Goal: Transaction & Acquisition: Purchase product/service

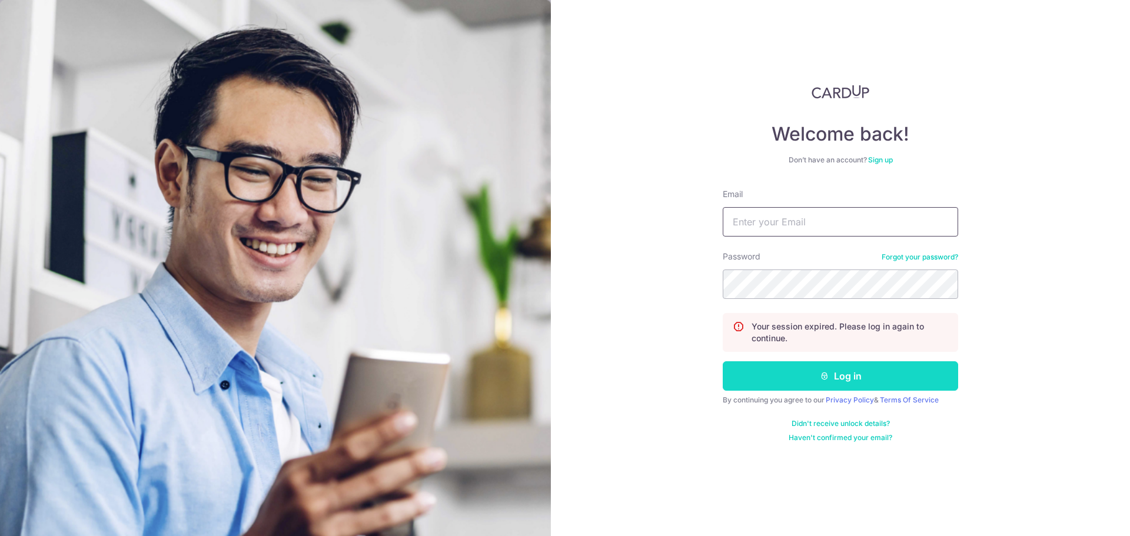
type input "[EMAIL_ADDRESS][DOMAIN_NAME]"
click at [804, 379] on button "Log in" at bounding box center [840, 375] width 235 height 29
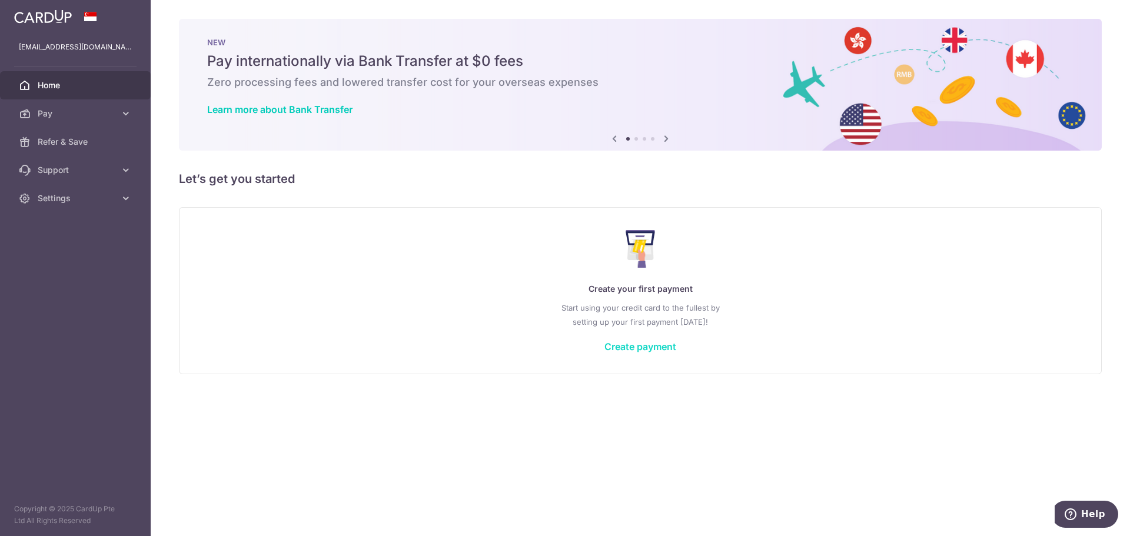
click at [653, 349] on link "Create payment" at bounding box center [640, 347] width 72 height 12
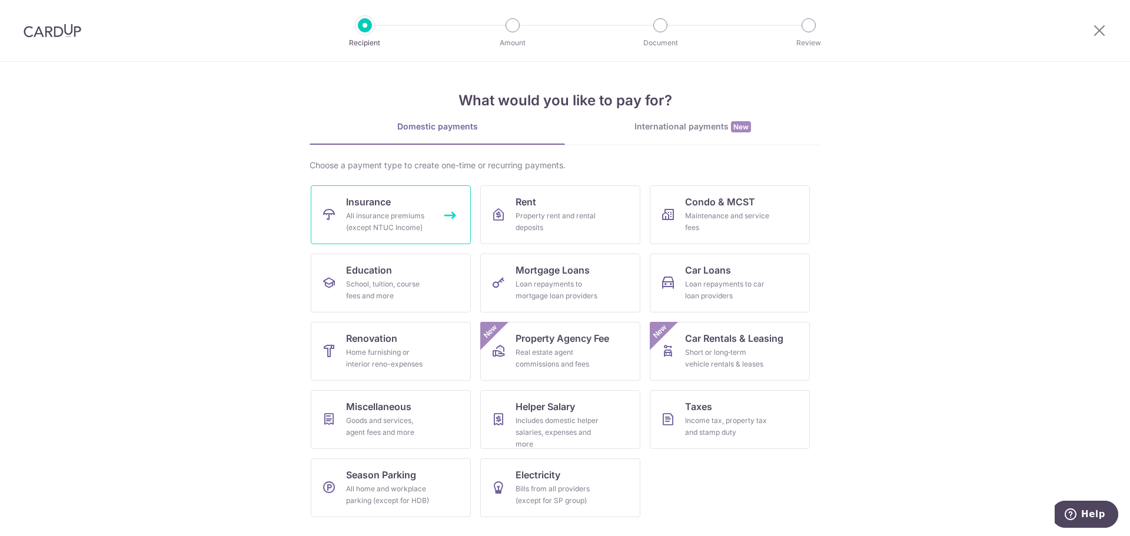
click at [432, 211] on link "Insurance All insurance premiums (except NTUC Income)" at bounding box center [391, 214] width 160 height 59
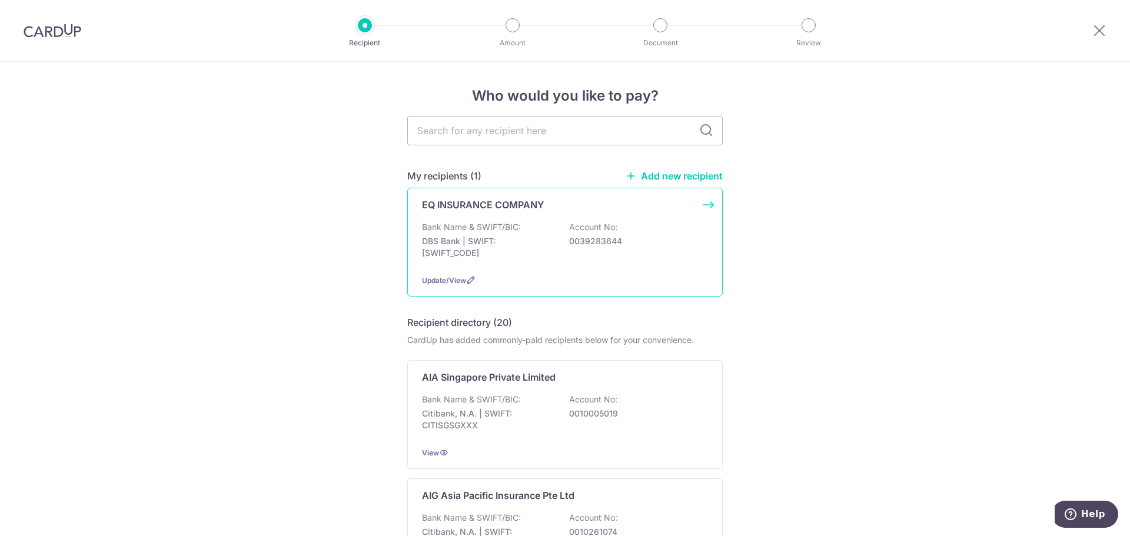
click at [546, 248] on p "DBS Bank | SWIFT: DBSSSGSGXXX" at bounding box center [488, 247] width 132 height 24
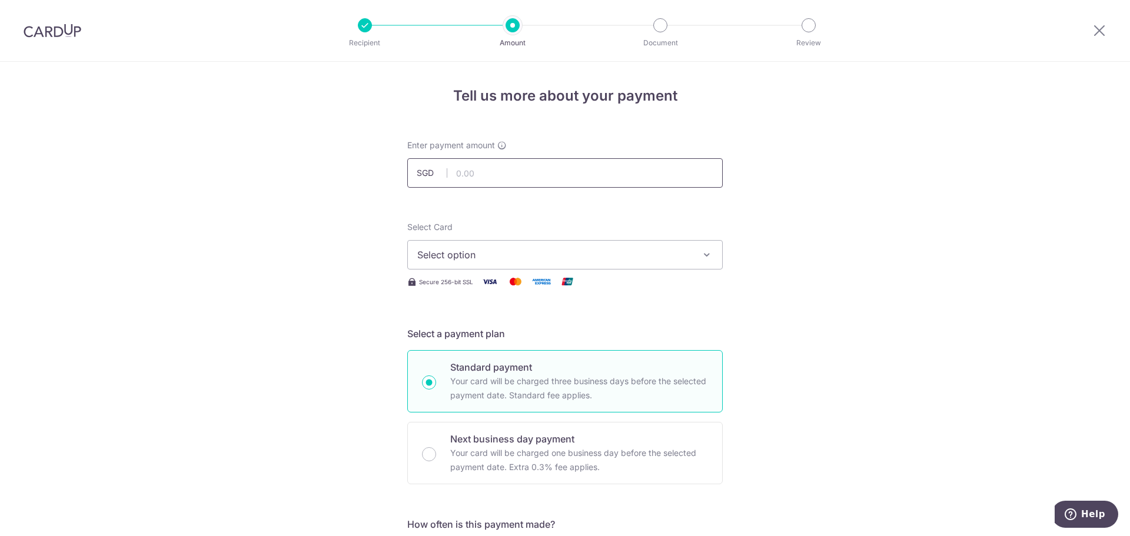
click at [531, 172] on input "text" at bounding box center [564, 172] width 315 height 29
type input "1,015.90"
click at [470, 249] on span "Select option" at bounding box center [554, 255] width 274 height 14
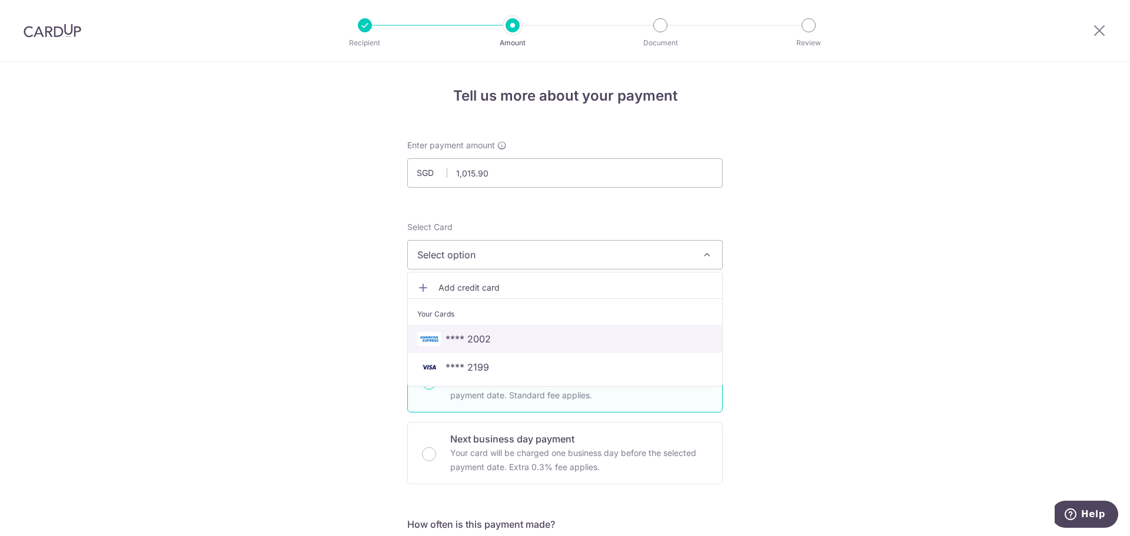
drag, startPoint x: 498, startPoint y: 339, endPoint x: 394, endPoint y: 317, distance: 105.8
click at [498, 339] on span "**** 2002" at bounding box center [564, 339] width 295 height 14
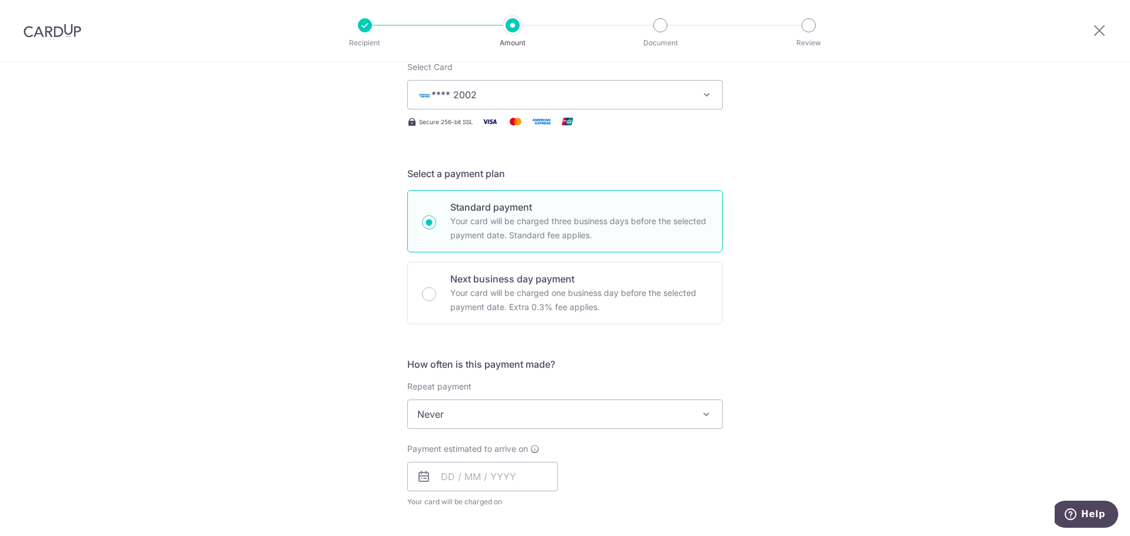
scroll to position [177, 0]
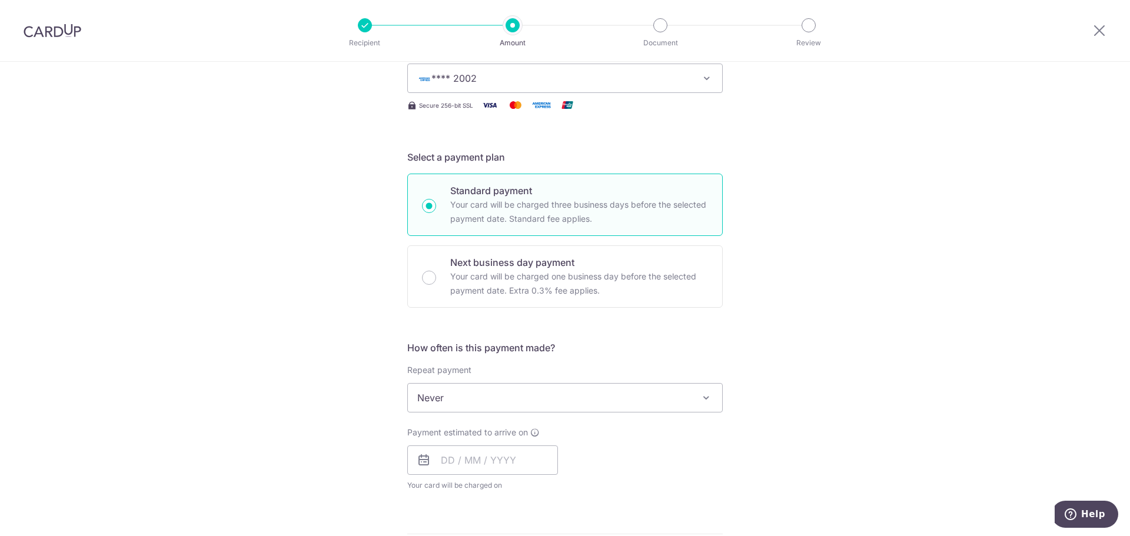
click at [466, 405] on span "Never" at bounding box center [565, 398] width 314 height 28
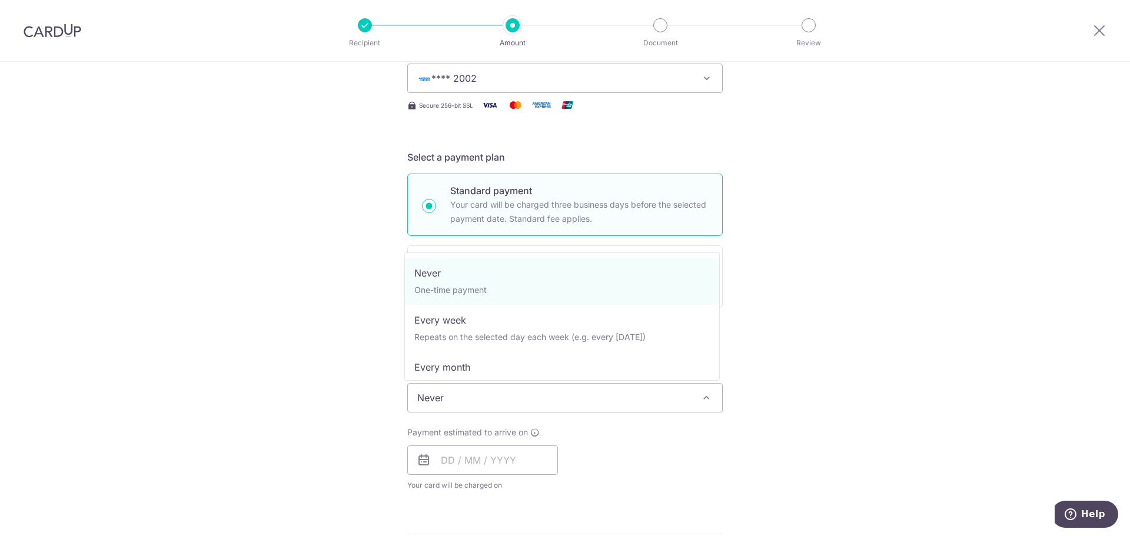
click at [342, 387] on div "Tell us more about your payment Enter payment amount SGD 1,015.90 1015.90 Selec…" at bounding box center [565, 417] width 1130 height 1064
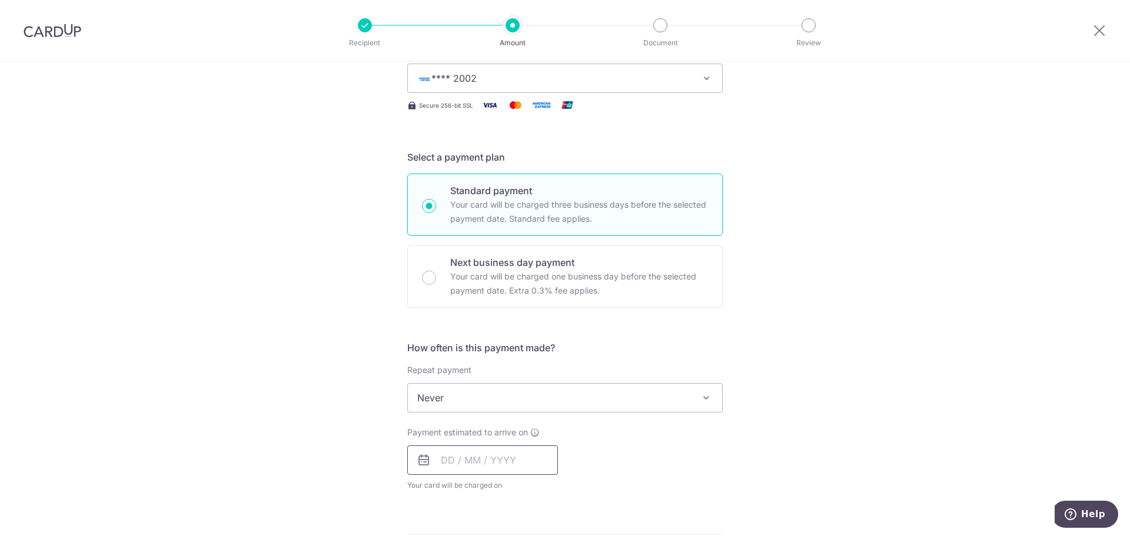
click at [476, 452] on input "text" at bounding box center [482, 459] width 151 height 29
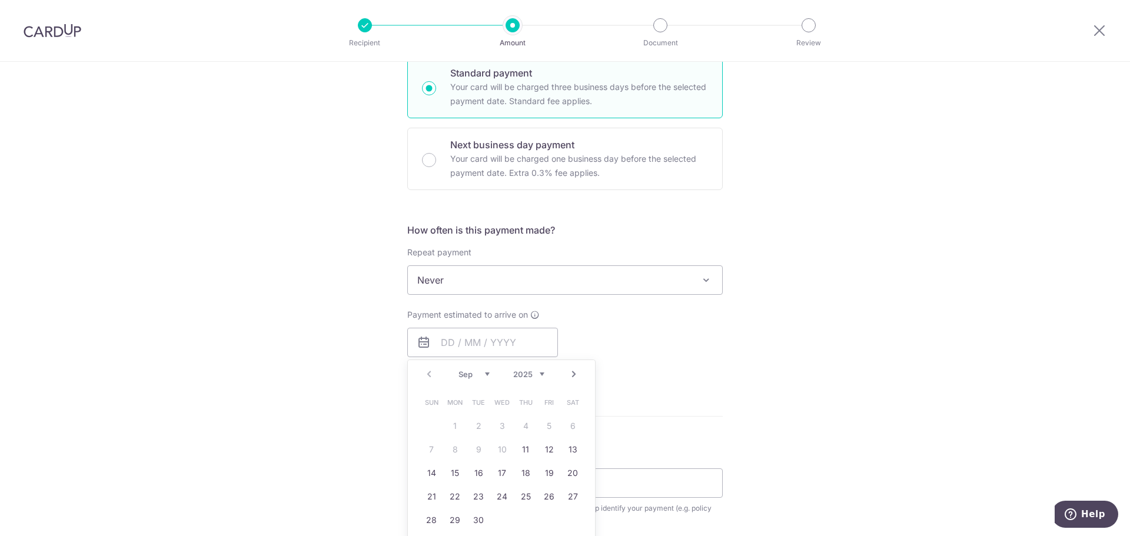
click at [728, 371] on div "Tell us more about your payment Enter payment amount SGD 1,015.90 1015.90 Selec…" at bounding box center [565, 300] width 1130 height 1064
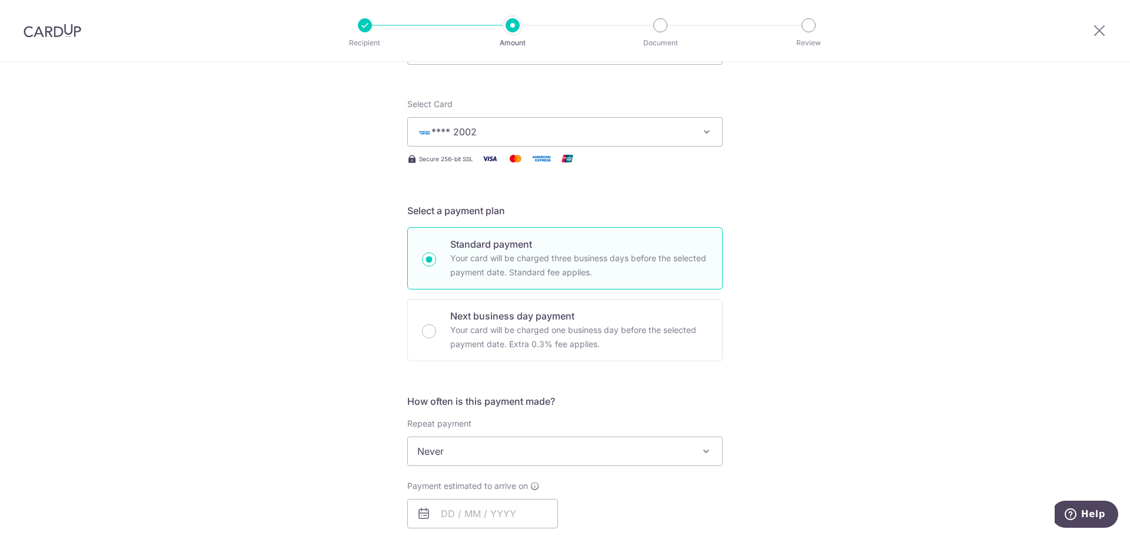
scroll to position [0, 0]
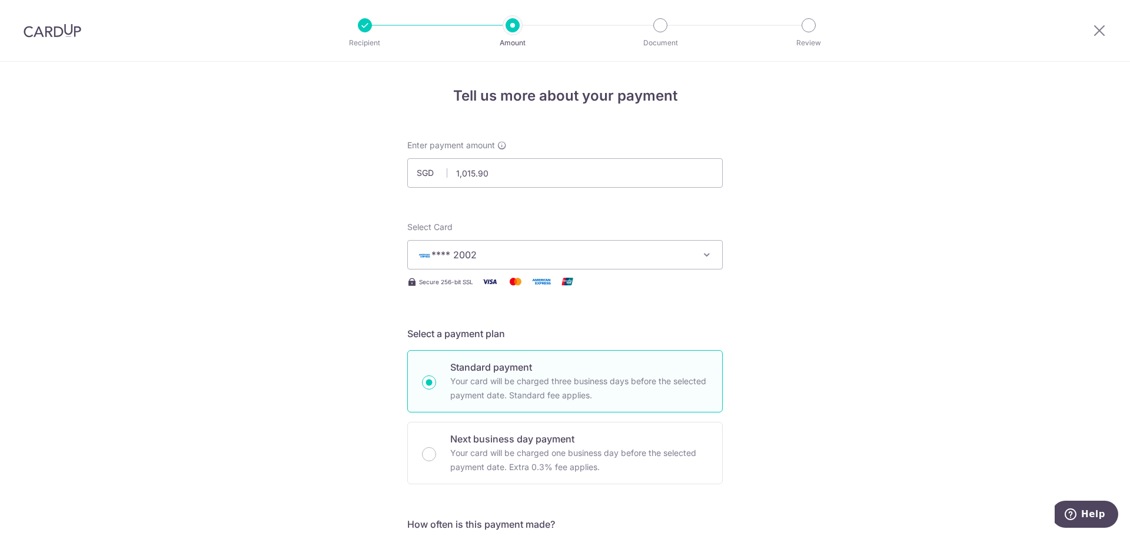
click at [528, 240] on button "**** 2002" at bounding box center [564, 254] width 315 height 29
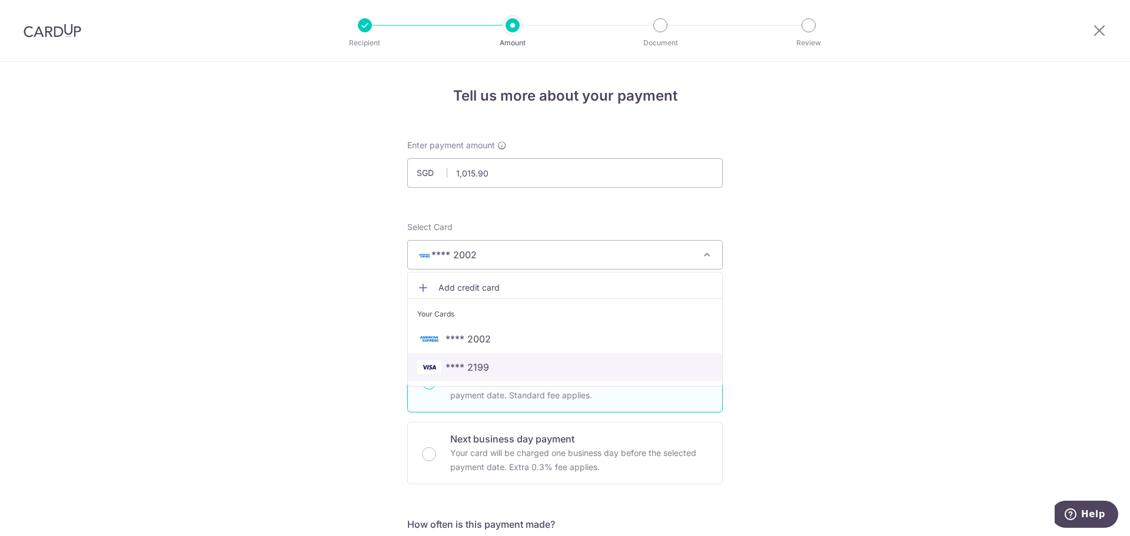
click at [488, 358] on link "**** 2199" at bounding box center [565, 367] width 314 height 28
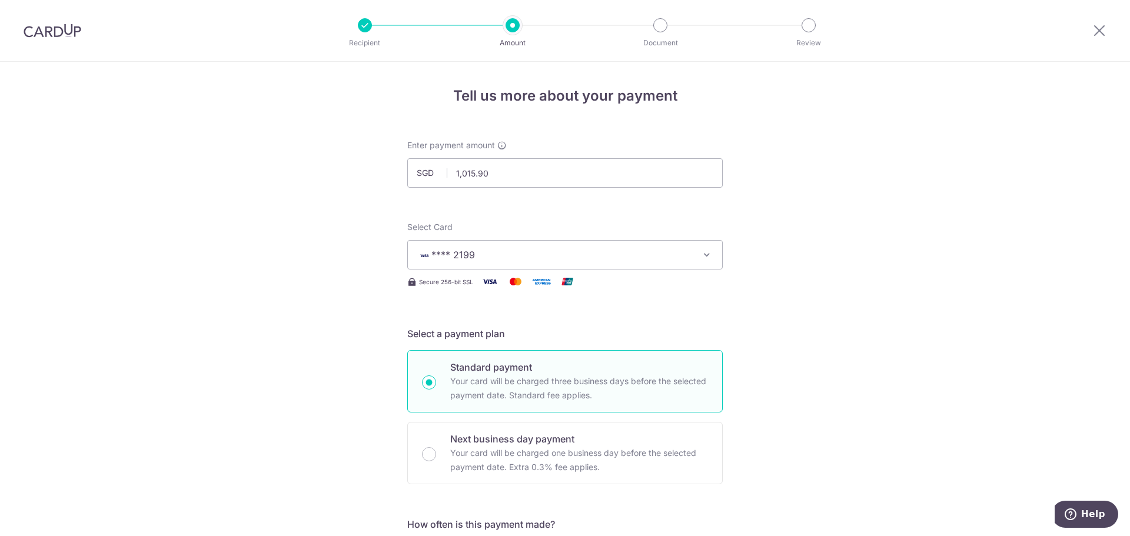
click at [473, 240] on button "**** 2199" at bounding box center [564, 254] width 315 height 29
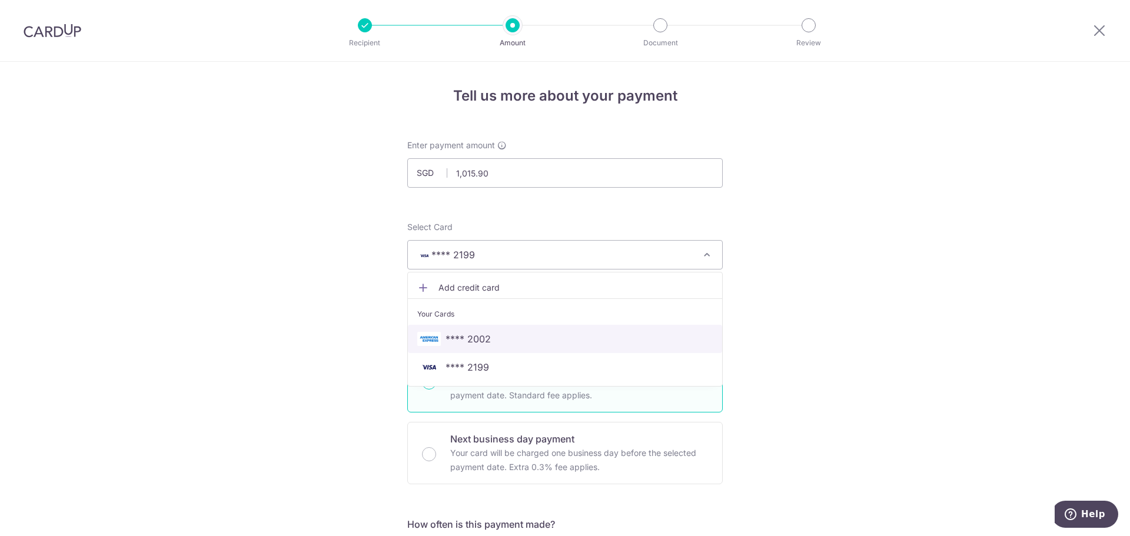
click at [479, 327] on link "**** 2002" at bounding box center [565, 339] width 314 height 28
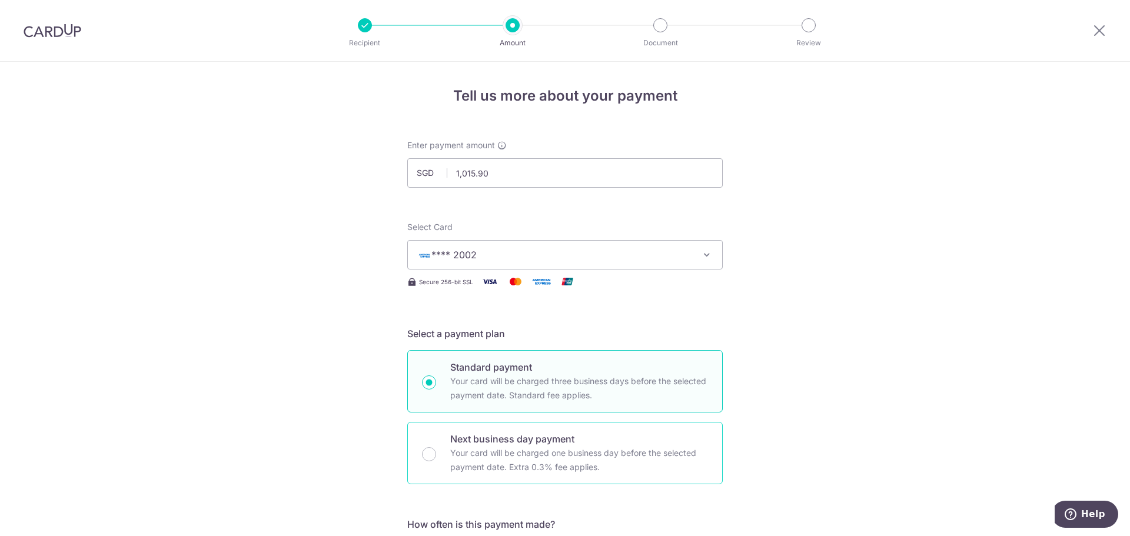
click at [515, 425] on div "Next business day payment Your card will be charged one business day before the…" at bounding box center [564, 453] width 315 height 62
radio input "false"
radio input "true"
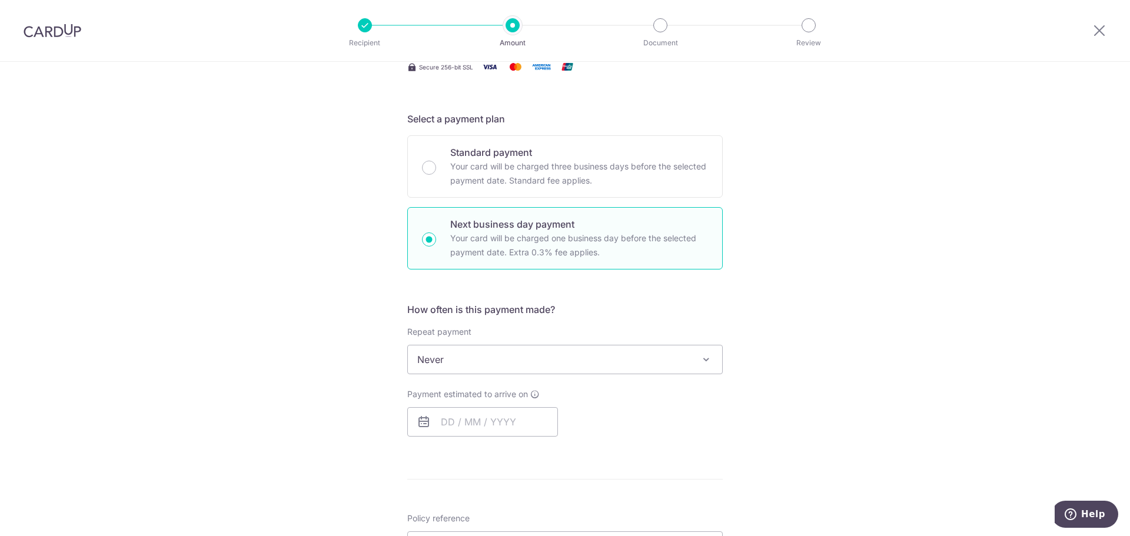
scroll to position [235, 0]
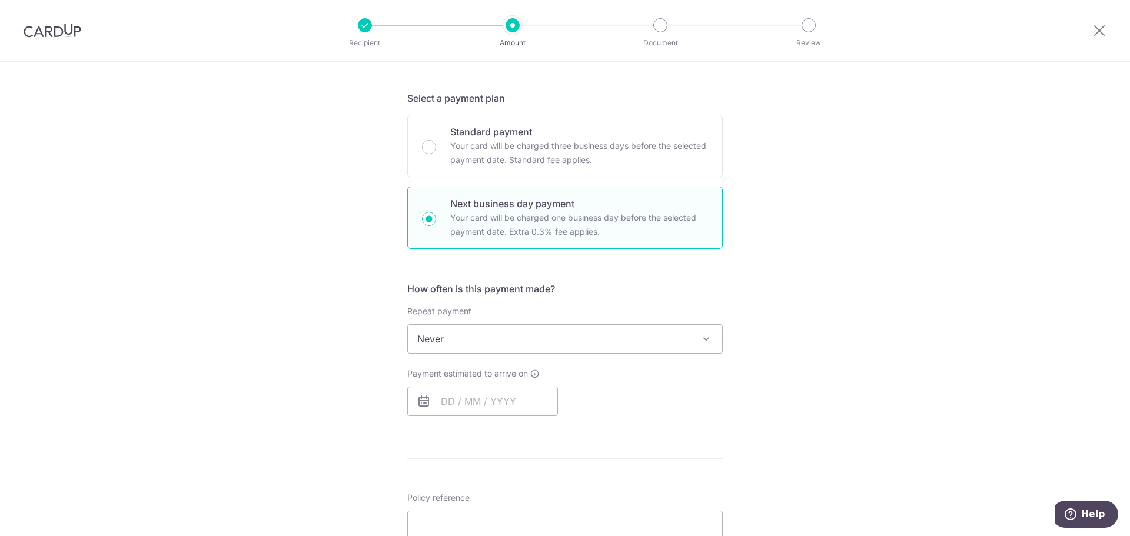
click at [520, 340] on span "Never" at bounding box center [565, 339] width 314 height 28
click at [490, 410] on input "text" at bounding box center [482, 401] width 151 height 29
click at [472, 505] on link "9" at bounding box center [478, 508] width 19 height 19
type input "09/09/2025"
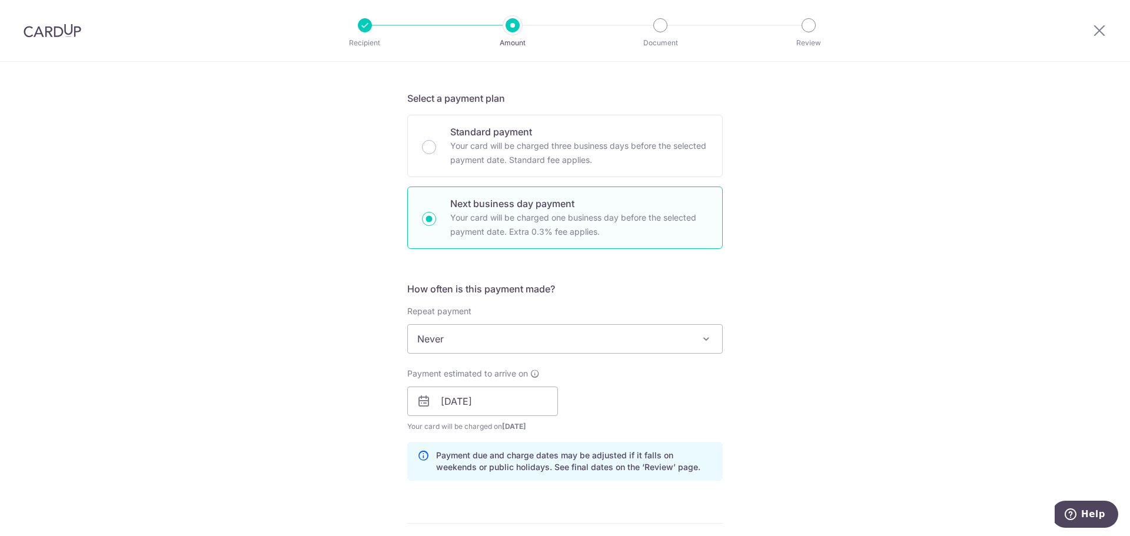
click at [655, 385] on div "Payment estimated to arrive on 09/09/2025 Prev Next Sep Oct Nov Dec 2025 2026 2…" at bounding box center [565, 400] width 330 height 65
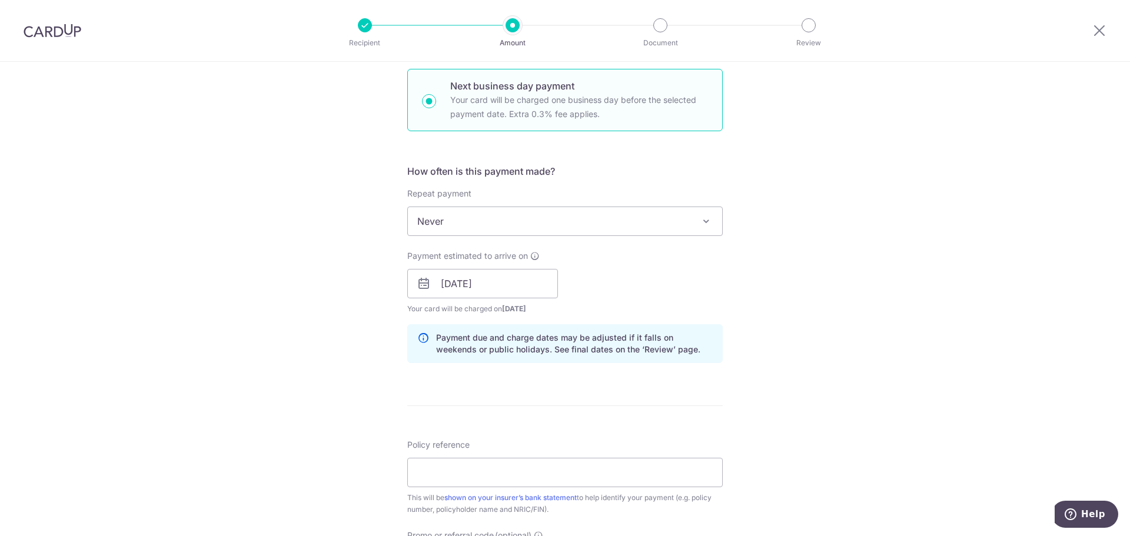
scroll to position [647, 0]
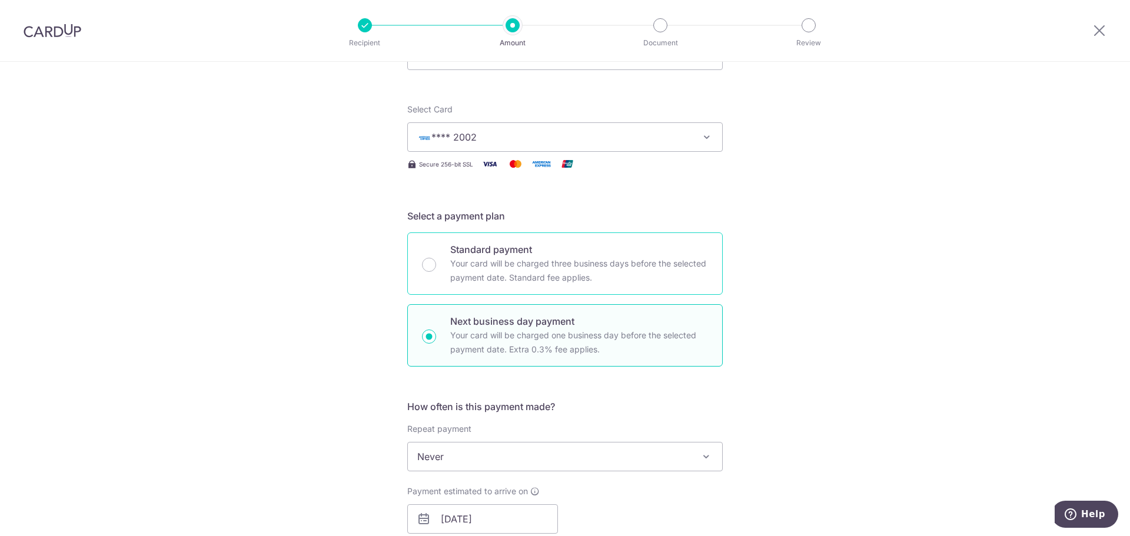
click at [487, 278] on p "Your card will be charged three business days before the selected payment date.…" at bounding box center [579, 271] width 258 height 28
click at [436, 272] on input "Standard payment Your card will be charged three business days before the selec…" at bounding box center [429, 265] width 14 height 14
radio input "true"
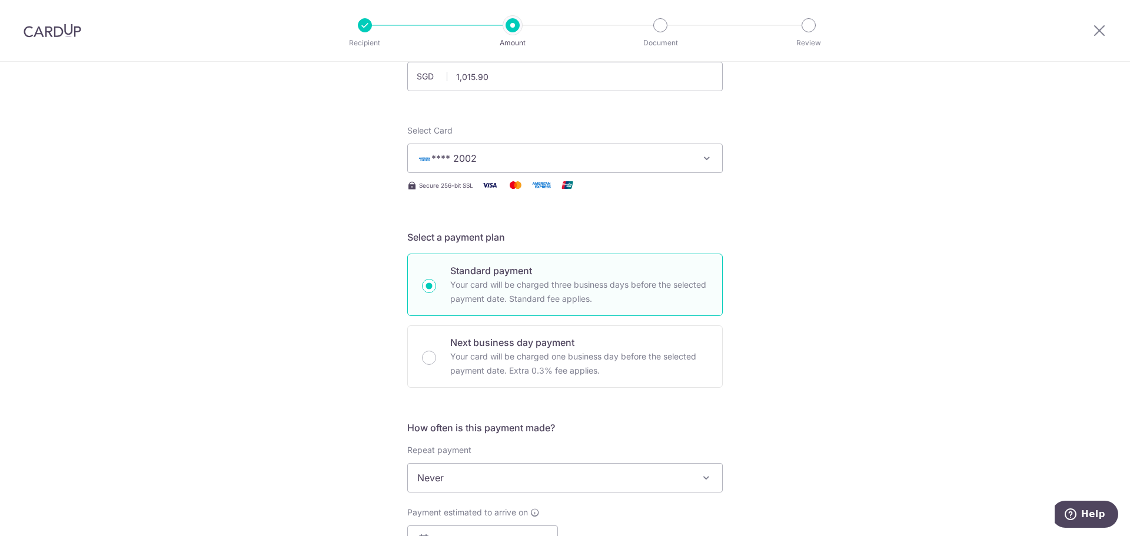
scroll to position [92, 0]
click at [492, 167] on span "**** 2002" at bounding box center [554, 162] width 274 height 14
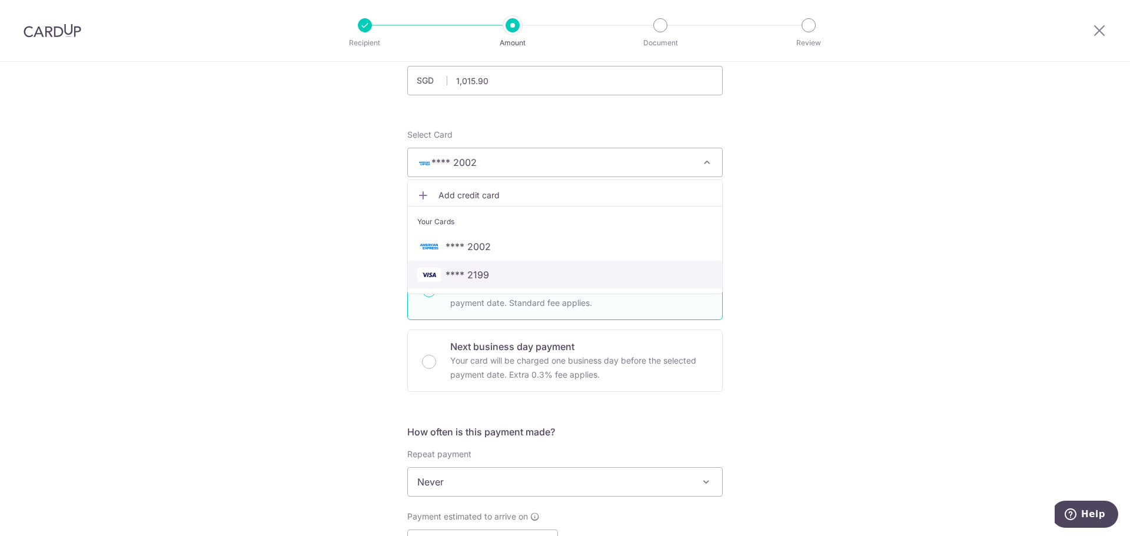
click at [480, 278] on span "**** 2199" at bounding box center [467, 275] width 44 height 14
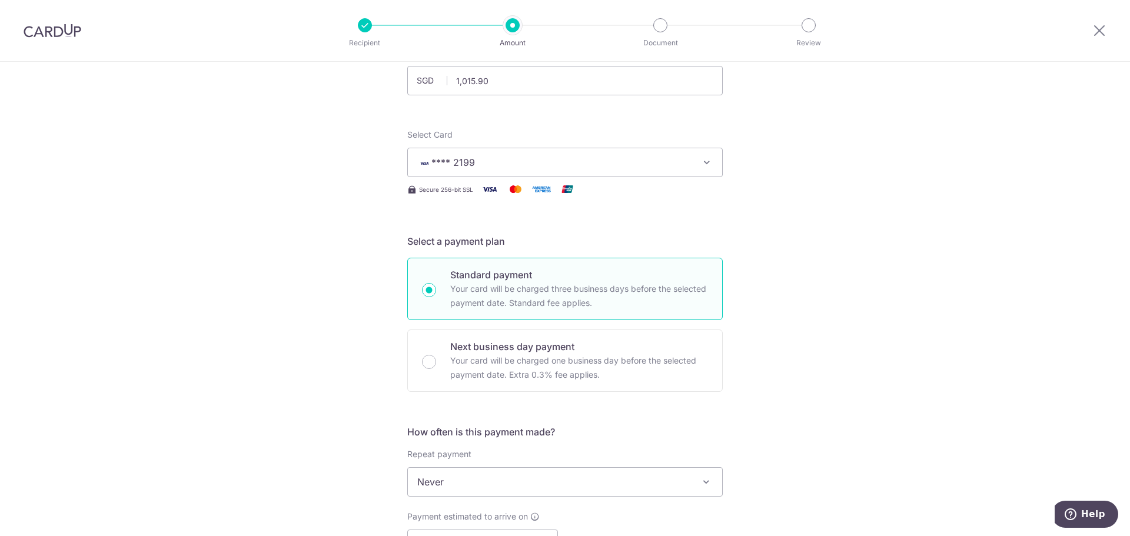
click at [313, 250] on div "Tell us more about your payment Enter payment amount SGD 1,015.90 1015.90 Selec…" at bounding box center [565, 517] width 1130 height 1096
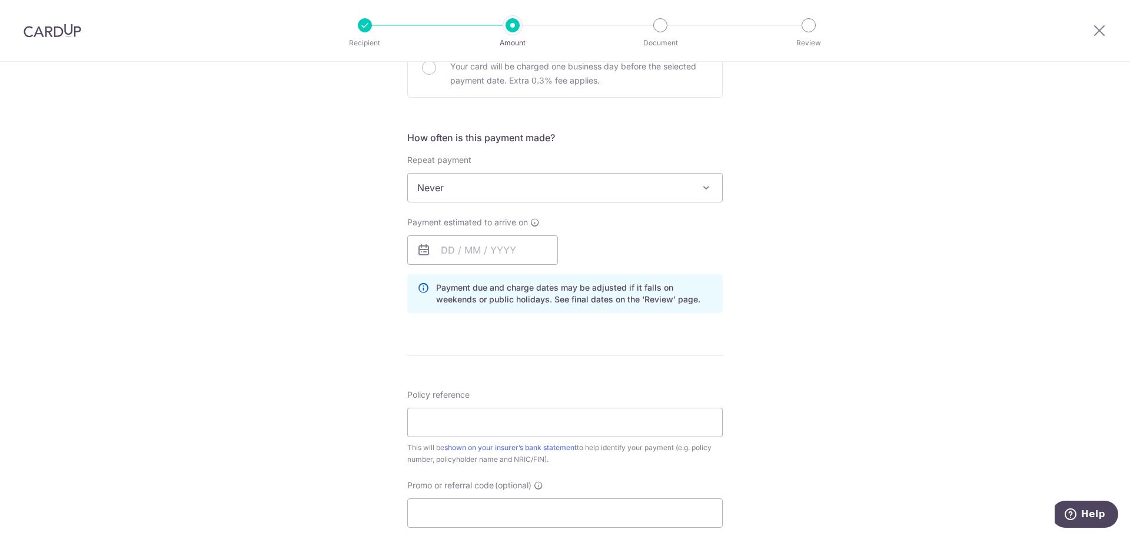
scroll to position [151, 0]
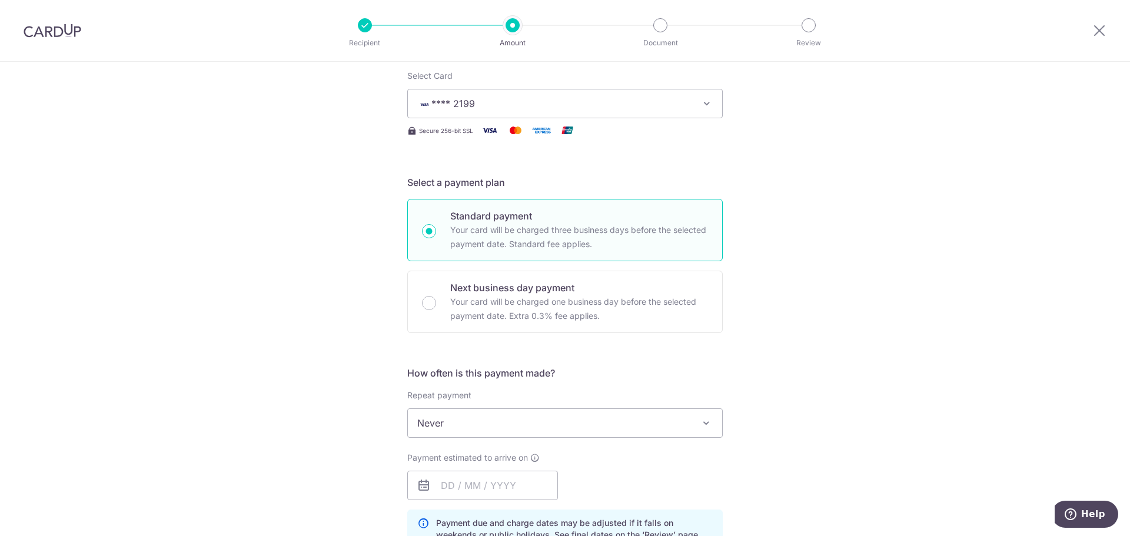
click at [482, 105] on span "**** 2199" at bounding box center [554, 103] width 274 height 14
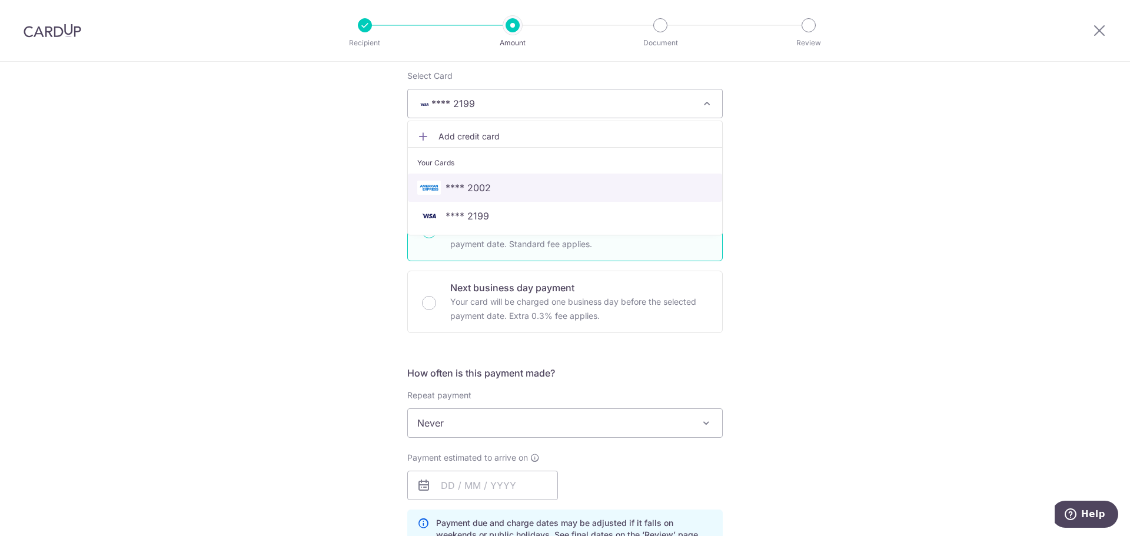
click at [473, 187] on span "**** 2002" at bounding box center [467, 188] width 45 height 14
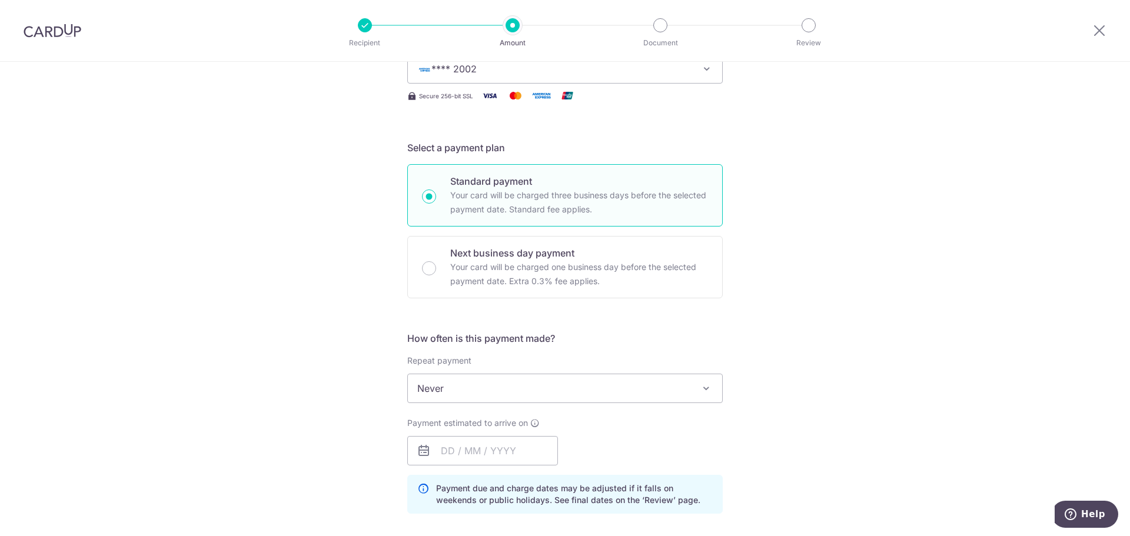
scroll to position [34, 0]
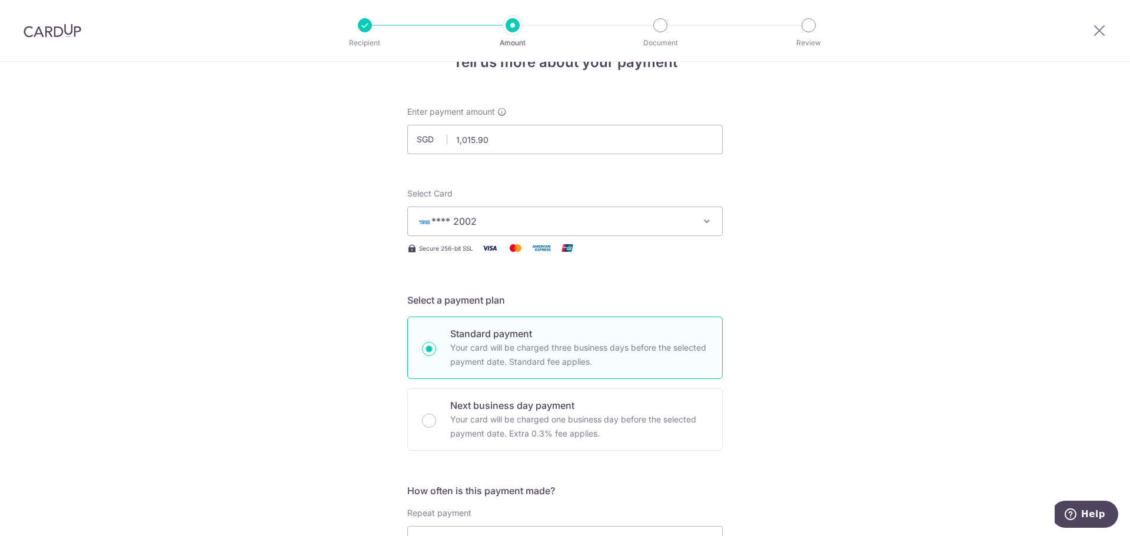
click at [491, 222] on span "**** 2002" at bounding box center [554, 221] width 274 height 14
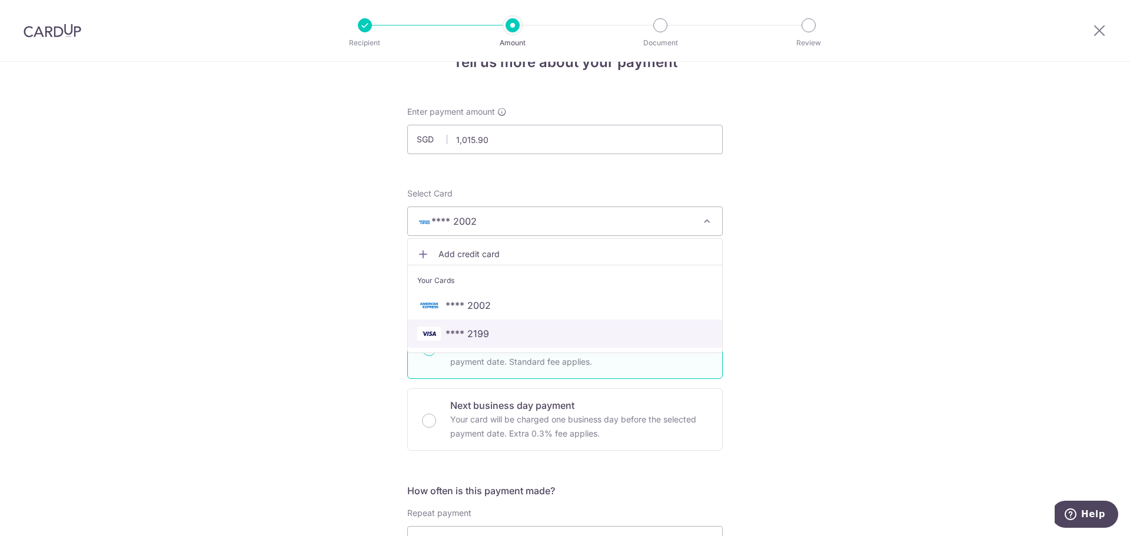
click at [468, 325] on link "**** 2199" at bounding box center [565, 333] width 314 height 28
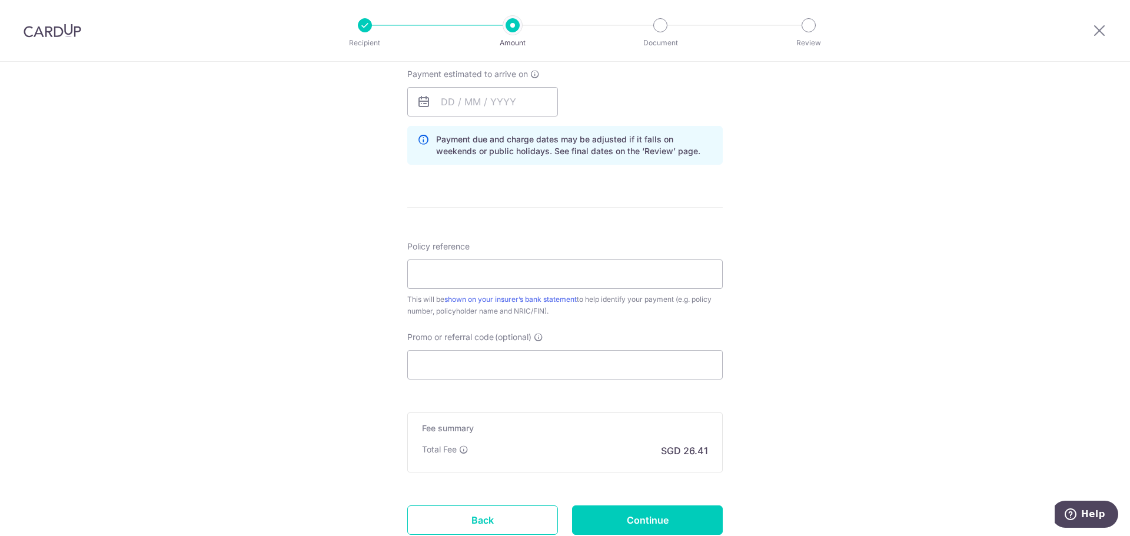
scroll to position [622, 0]
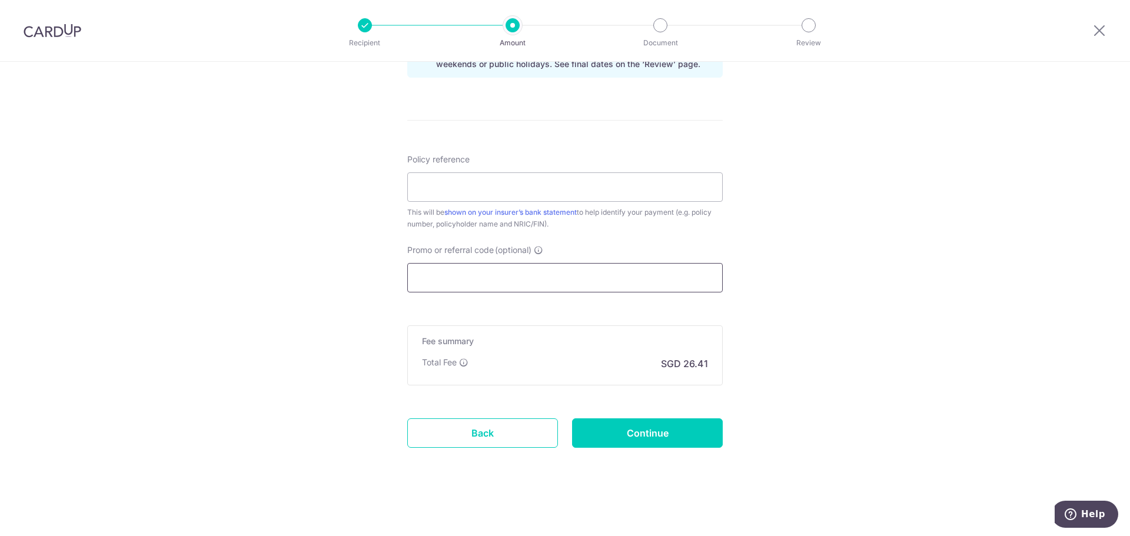
click at [468, 279] on input "Promo or referral code (optional)" at bounding box center [564, 277] width 315 height 29
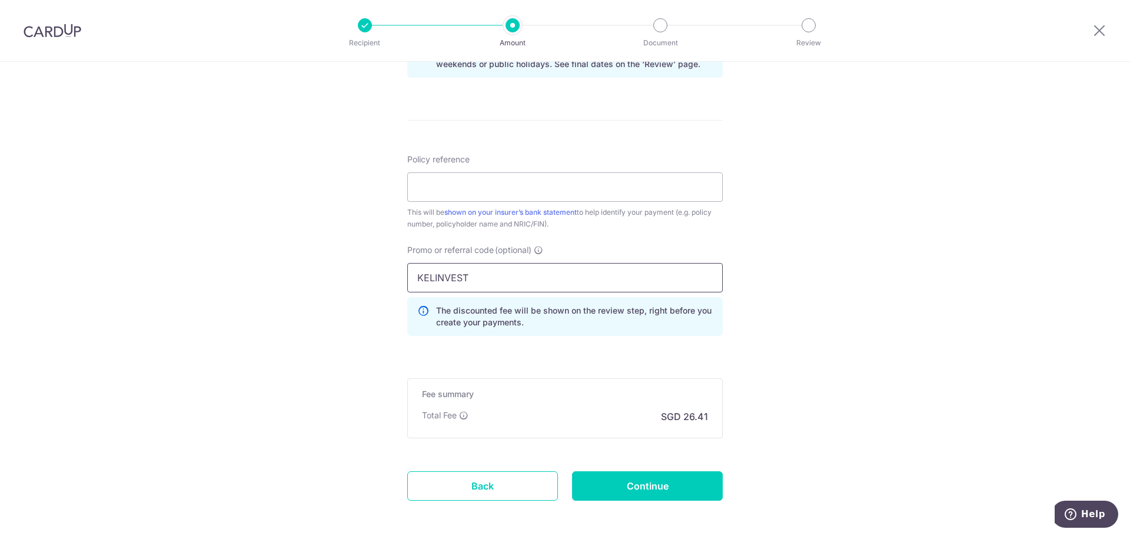
type input "KELINVEST"
click at [815, 360] on div "Tell us more about your payment Enter payment amount SGD 1,015.90 1015.90 Selec…" at bounding box center [565, 14] width 1130 height 1149
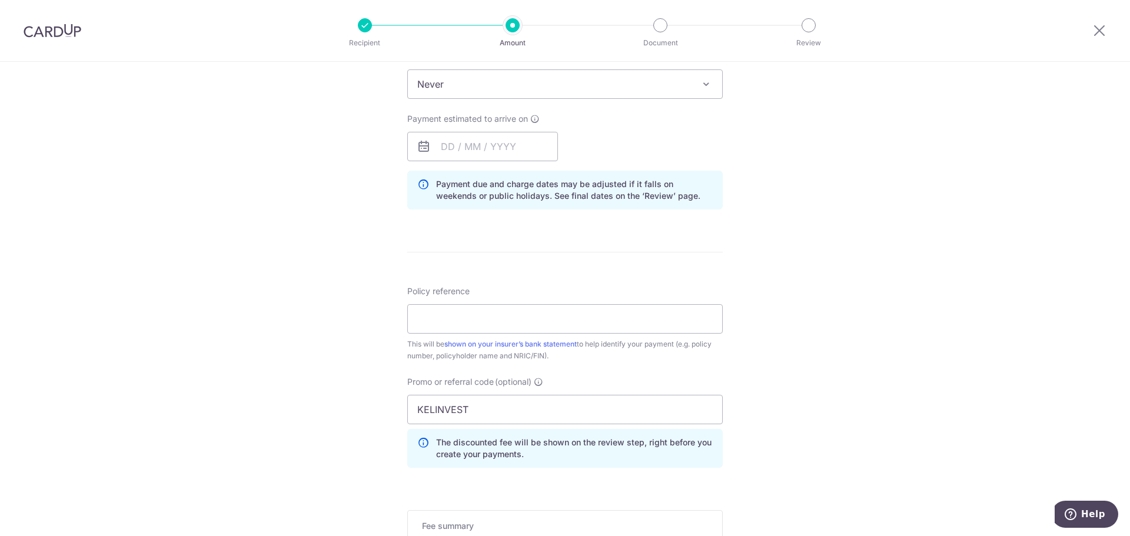
scroll to position [445, 0]
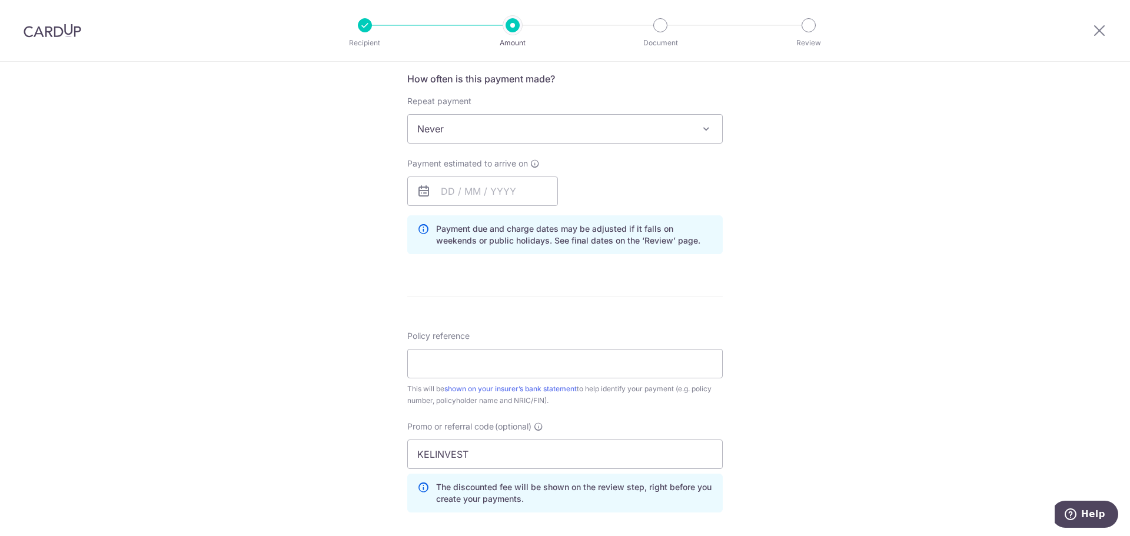
click at [526, 347] on div "Policy reference This will be shown on your insurer’s bank statement to help id…" at bounding box center [564, 368] width 315 height 76
click at [523, 362] on input "Policy reference" at bounding box center [564, 363] width 315 height 29
type input "ANG MING JUN"
click at [587, 425] on div "Promo or referral code (optional) KELINVEST The discounted fee will be shown on…" at bounding box center [564, 467] width 315 height 92
click at [450, 184] on input "text" at bounding box center [482, 191] width 151 height 29
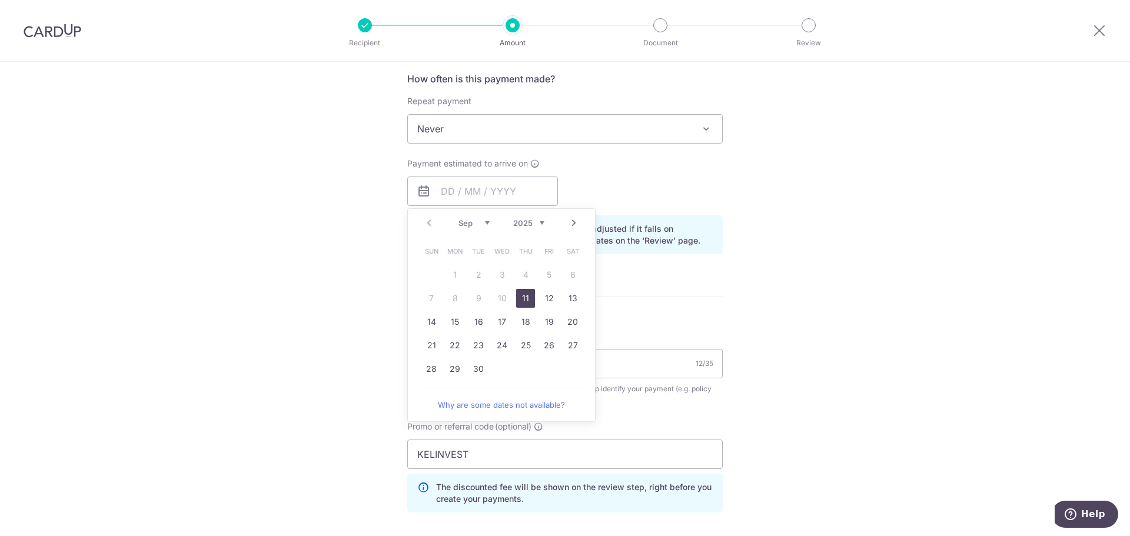
click at [527, 302] on link "11" at bounding box center [525, 298] width 19 height 19
type input "11/09/2025"
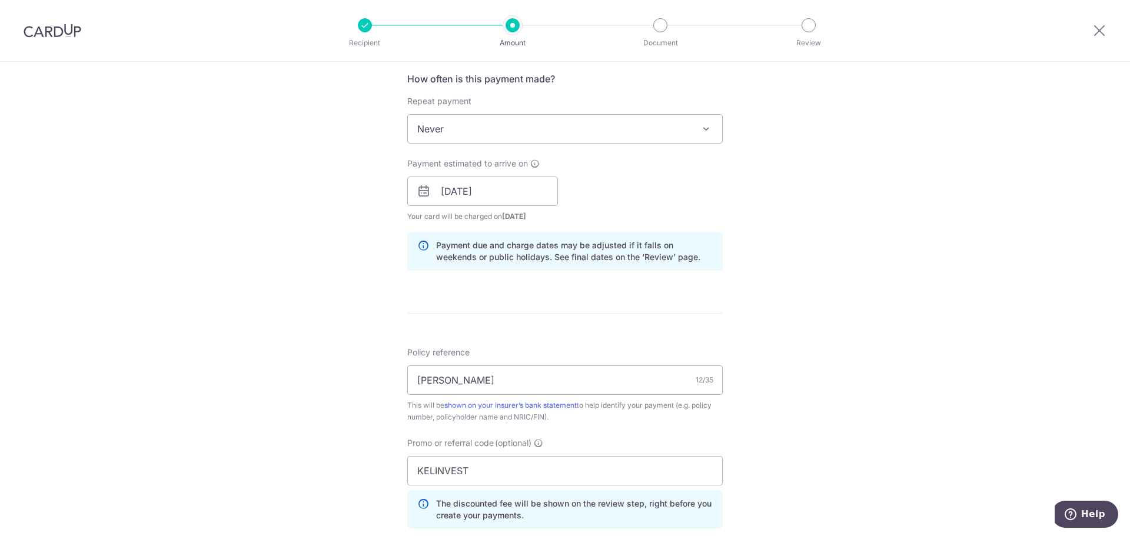
click at [587, 302] on form "Enter payment amount SGD 1,015.90 1015.90 Select Card **** 2199 Add credit card…" at bounding box center [564, 210] width 315 height 1033
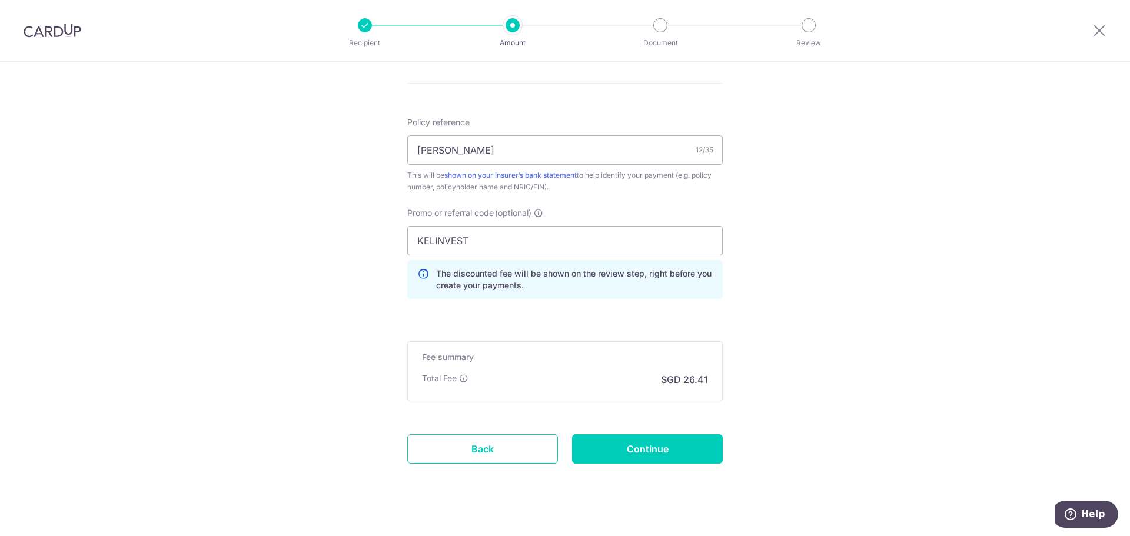
scroll to position [681, 0]
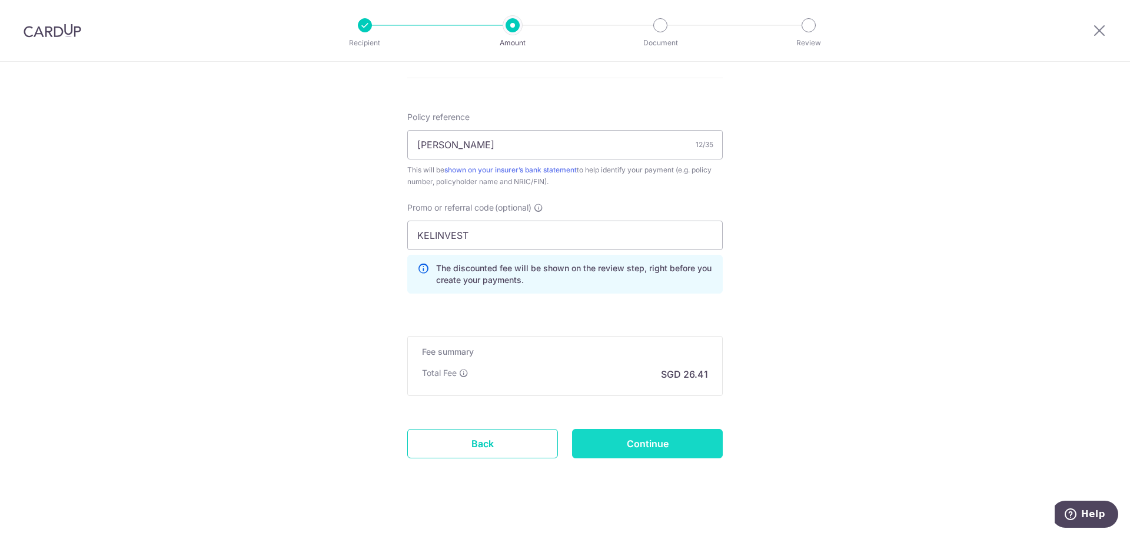
click at [641, 445] on input "Continue" at bounding box center [647, 443] width 151 height 29
type input "Create Schedule"
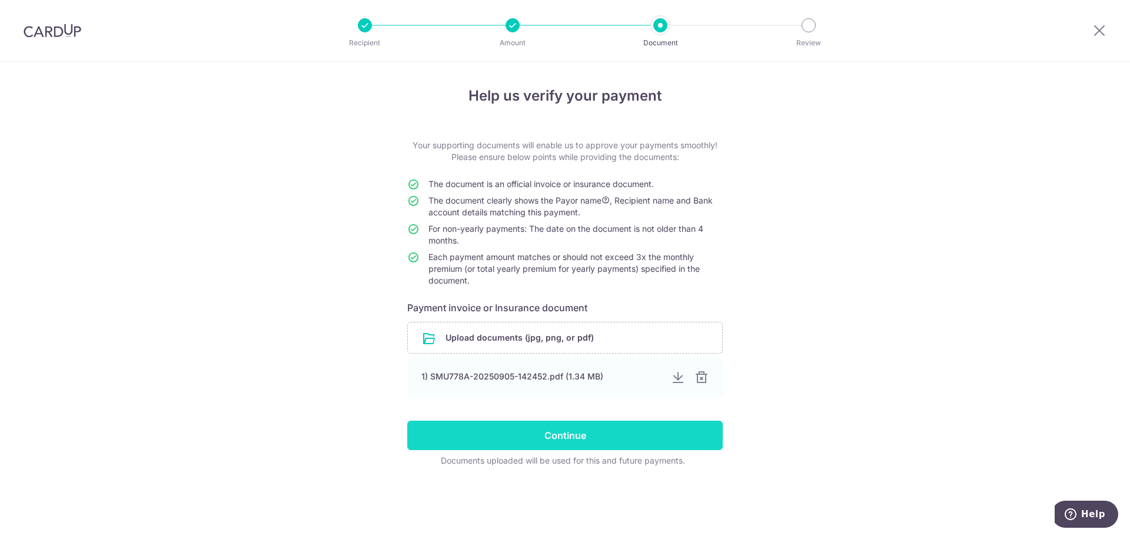
click at [559, 435] on input "Continue" at bounding box center [564, 435] width 315 height 29
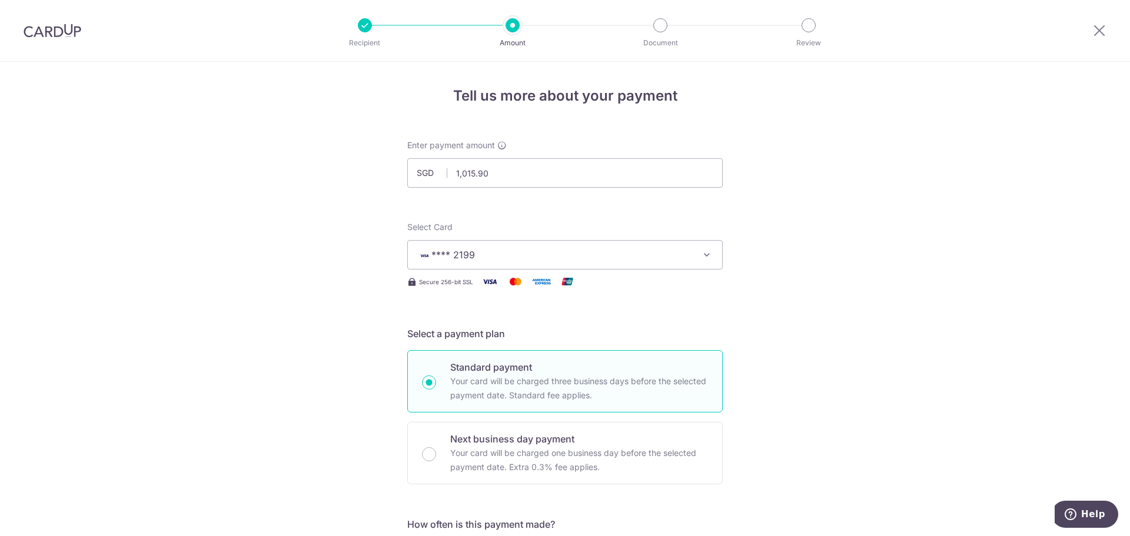
click at [460, 251] on span "**** 2199" at bounding box center [453, 255] width 44 height 12
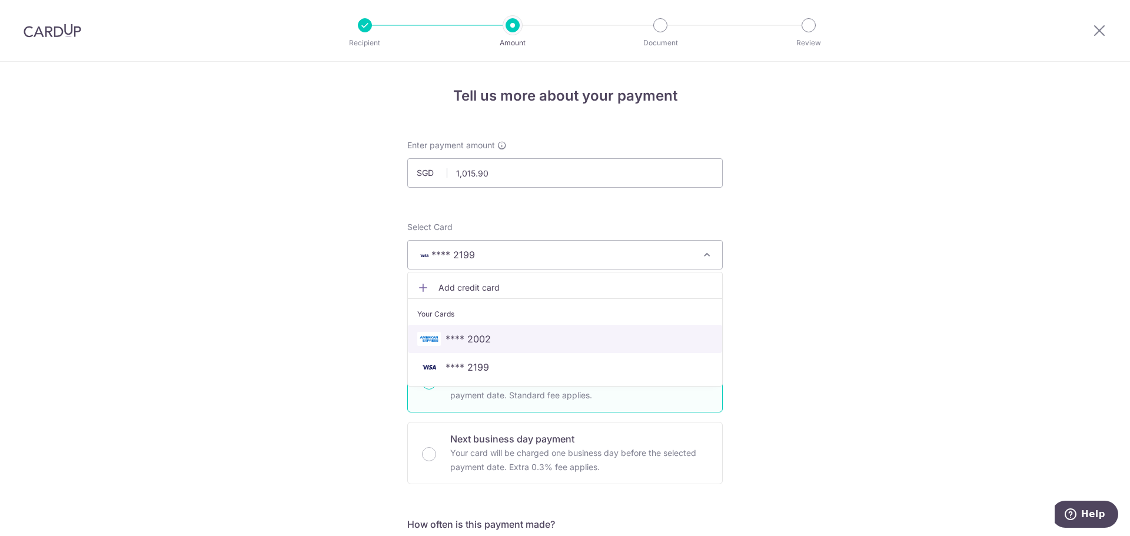
click at [484, 342] on span "**** 2002" at bounding box center [467, 339] width 45 height 14
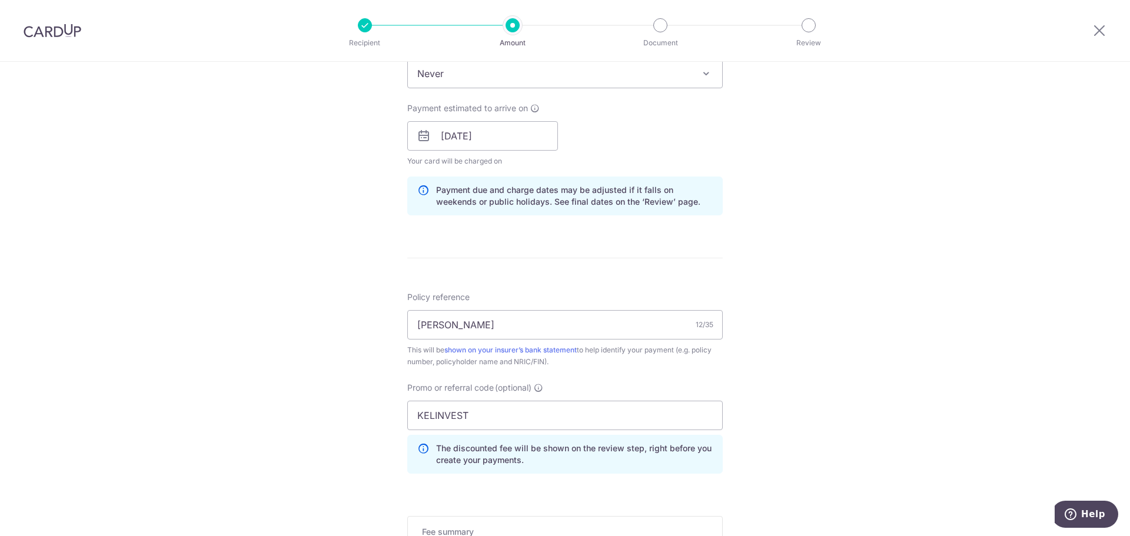
scroll to position [530, 0]
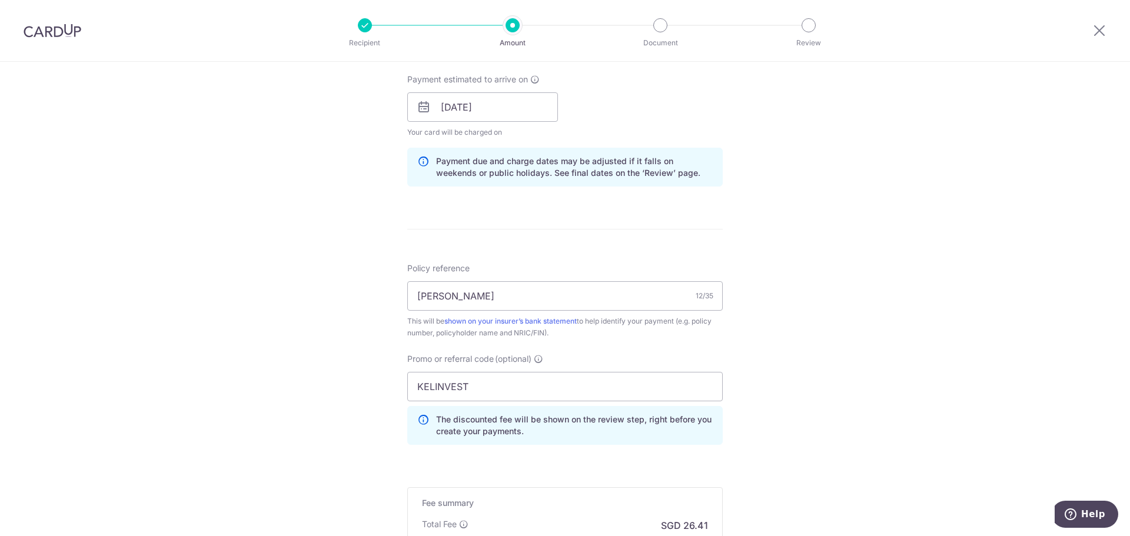
click at [441, 371] on div "Promo or referral code (optional) KELINVEST The discounted fee will be shown on…" at bounding box center [564, 399] width 315 height 92
click at [438, 389] on input "KELINVEST" at bounding box center [564, 386] width 315 height 29
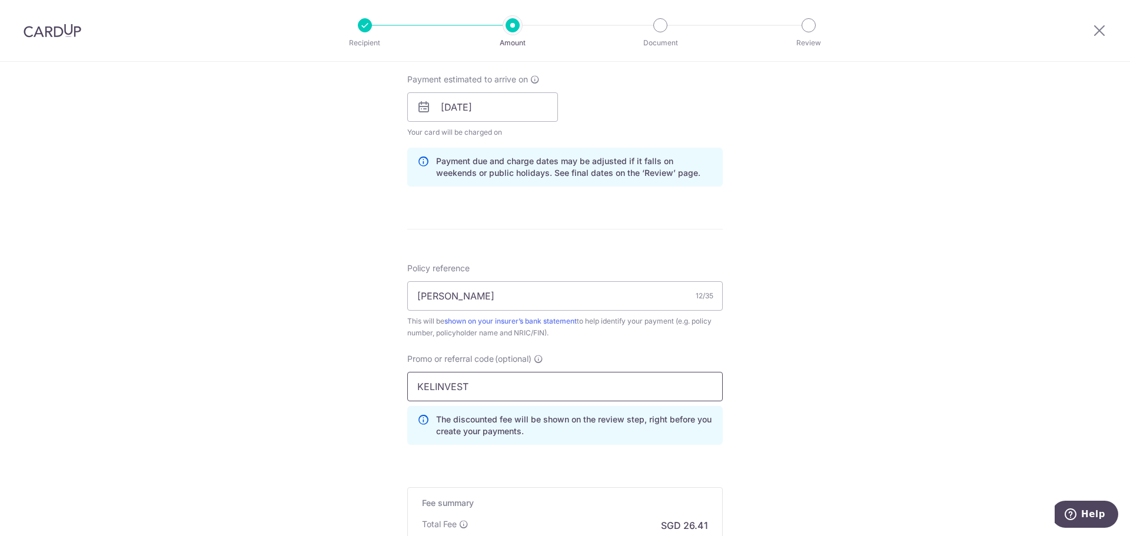
paste input "25AMEX18"
type input "25AMEX18"
click at [337, 374] on div "Tell us more about your payment Enter payment amount SGD 1,015.90 1015.90 Selec…" at bounding box center [565, 115] width 1130 height 1166
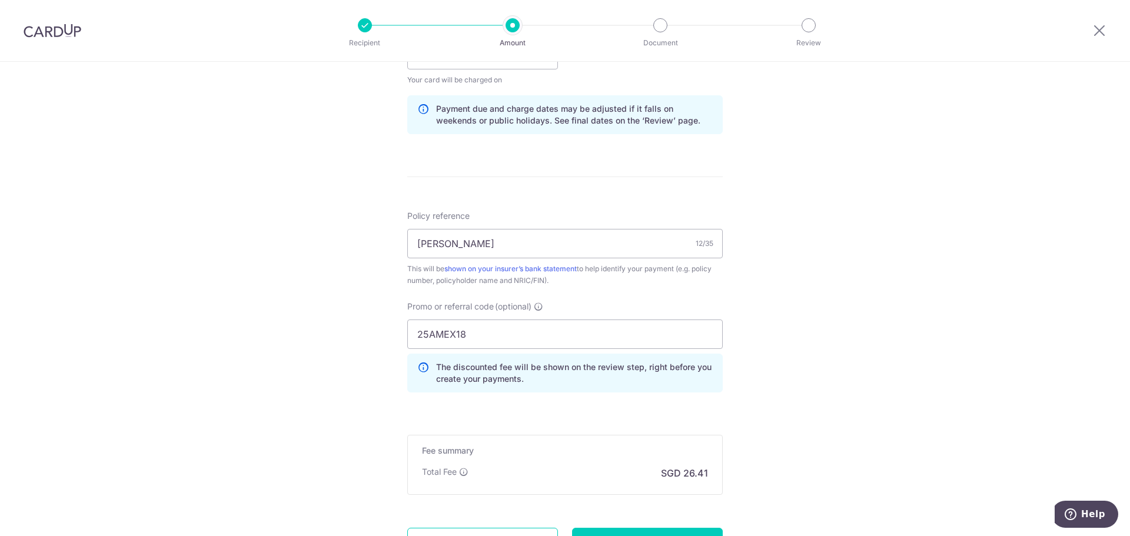
scroll to position [691, 0]
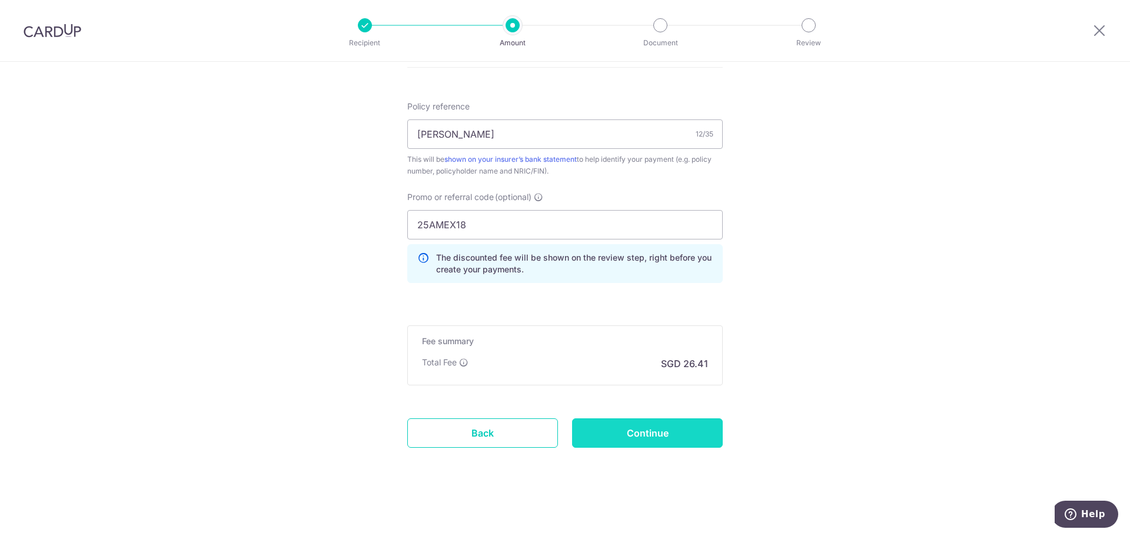
click at [640, 434] on input "Continue" at bounding box center [647, 432] width 151 height 29
type input "Update Schedule"
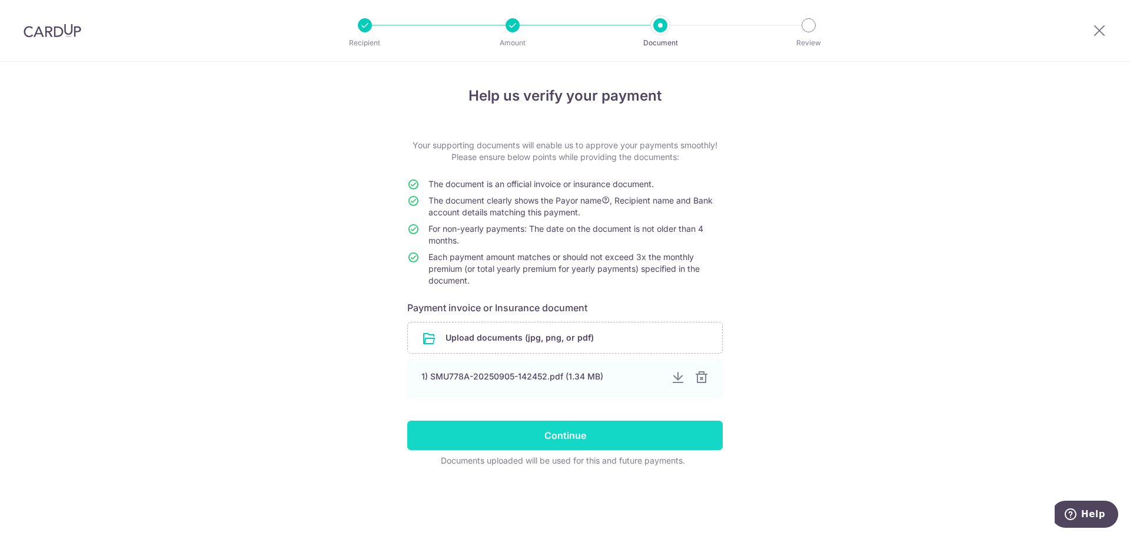
click at [572, 440] on input "Continue" at bounding box center [564, 435] width 315 height 29
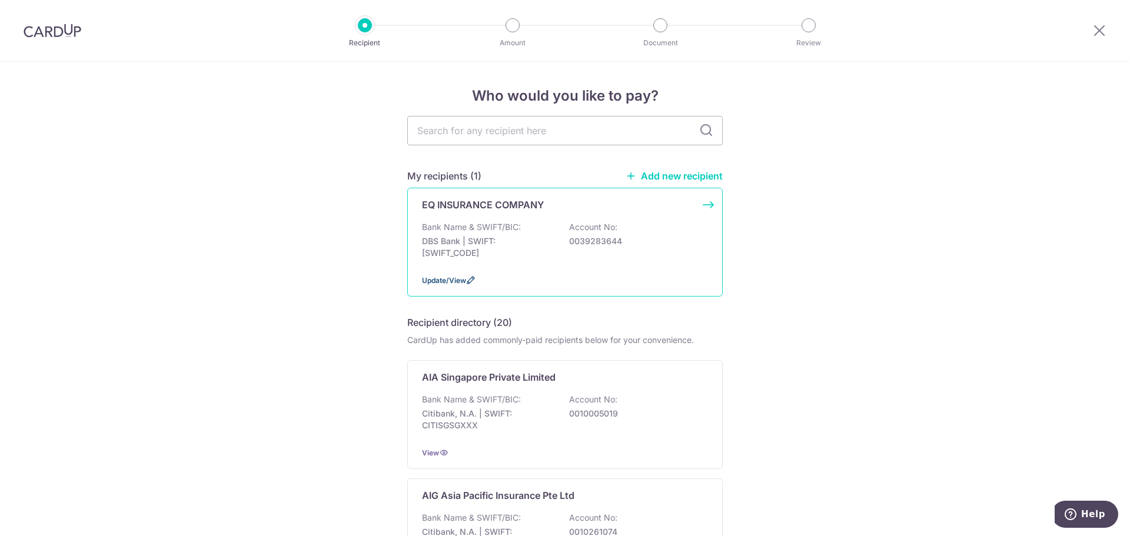
click at [452, 279] on span "Update/View" at bounding box center [444, 280] width 44 height 9
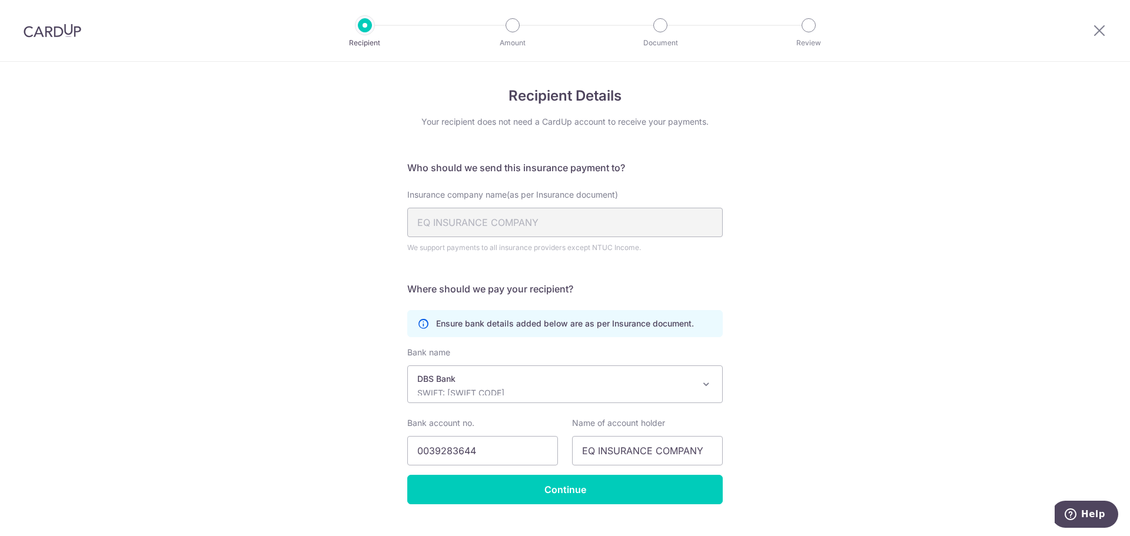
scroll to position [24, 0]
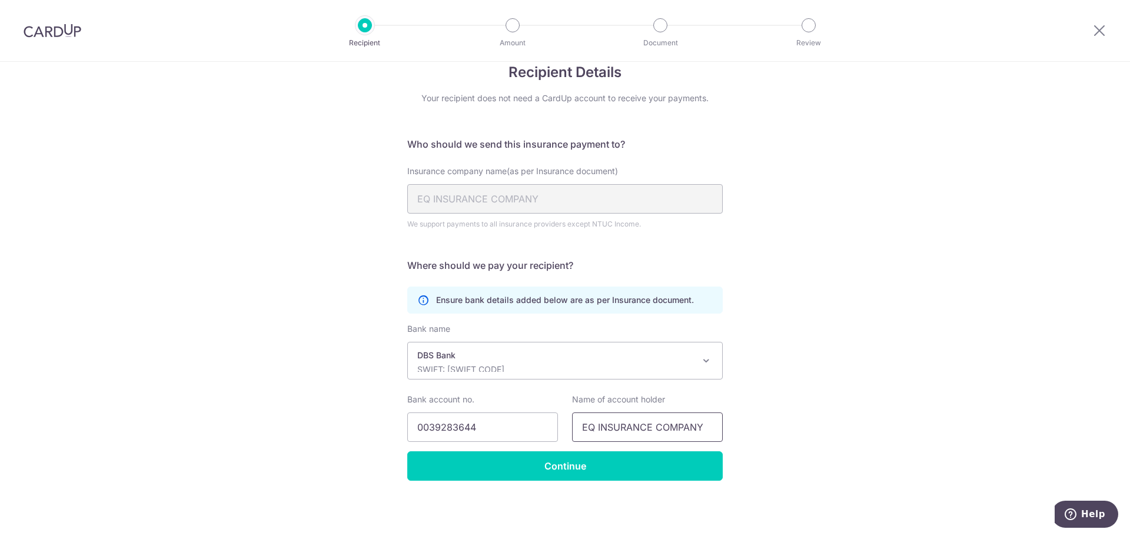
click at [711, 434] on input "EQ INSURANCE COMPANY" at bounding box center [647, 426] width 151 height 29
type input "EQ INSURANCE COMPANY LTD"
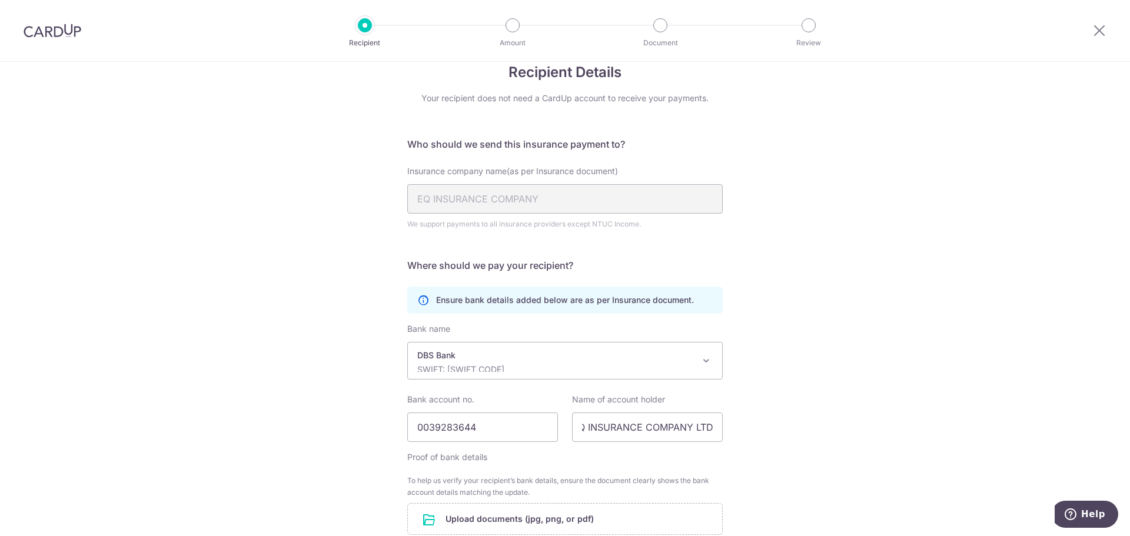
click at [794, 394] on div "Recipient Details Your recipient does not need a CardUp account to receive your…" at bounding box center [565, 353] width 1130 height 630
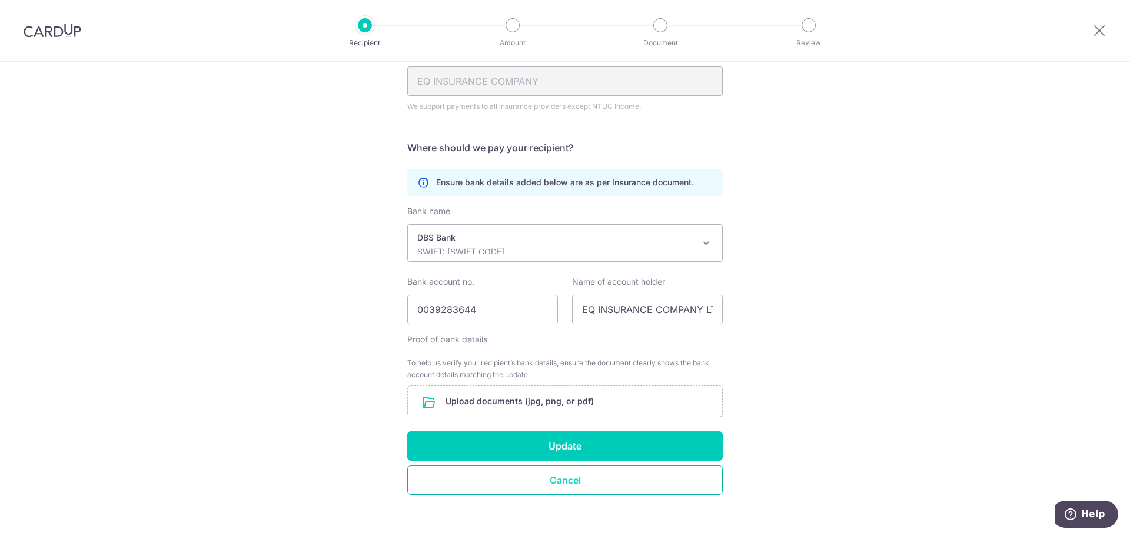
click at [545, 482] on button "Cancel" at bounding box center [564, 479] width 315 height 29
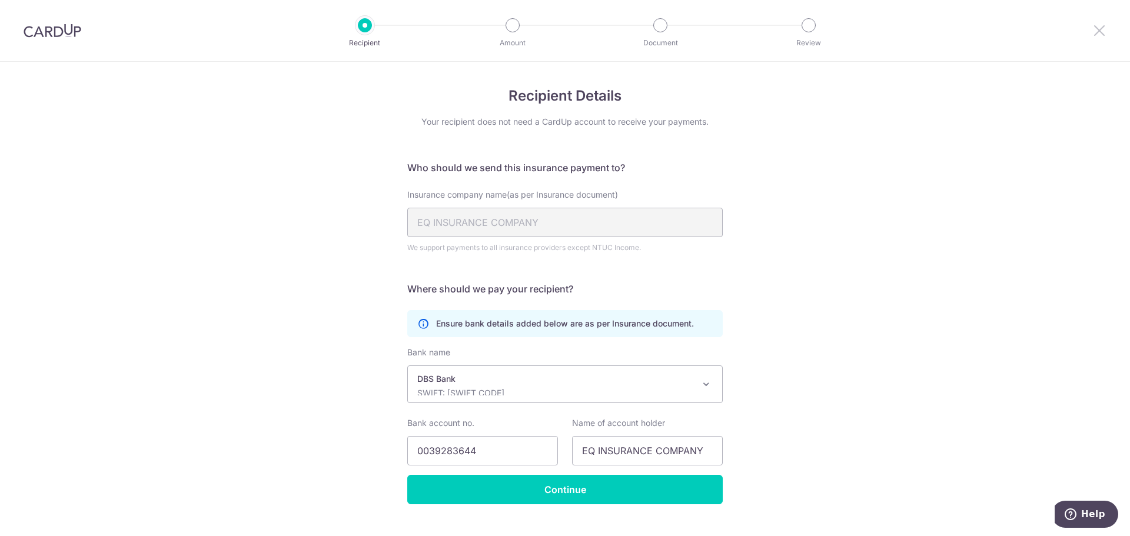
click at [1096, 31] on icon at bounding box center [1099, 30] width 14 height 15
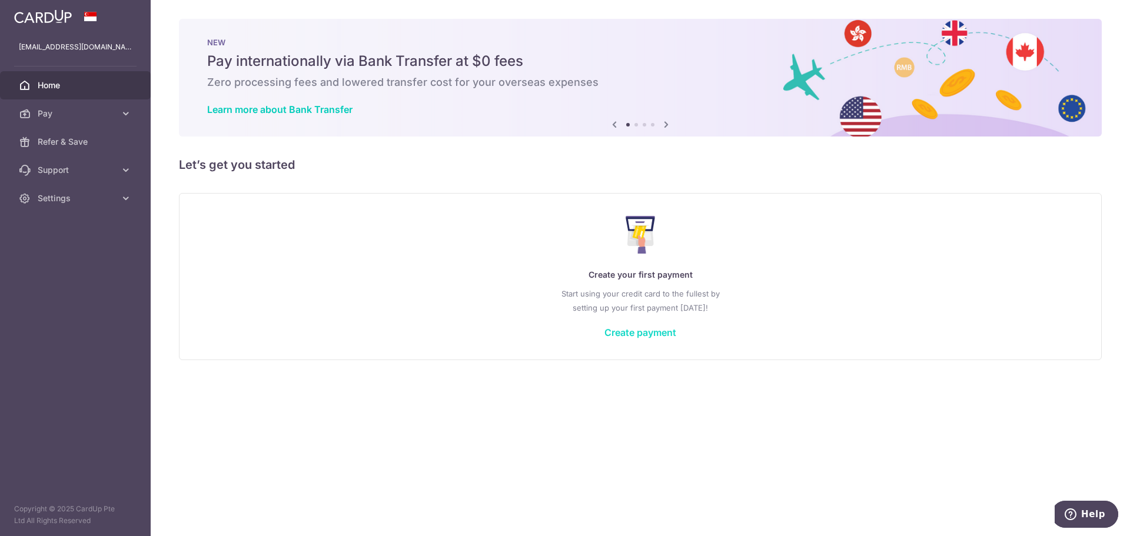
click at [623, 337] on link "Create payment" at bounding box center [640, 333] width 72 height 12
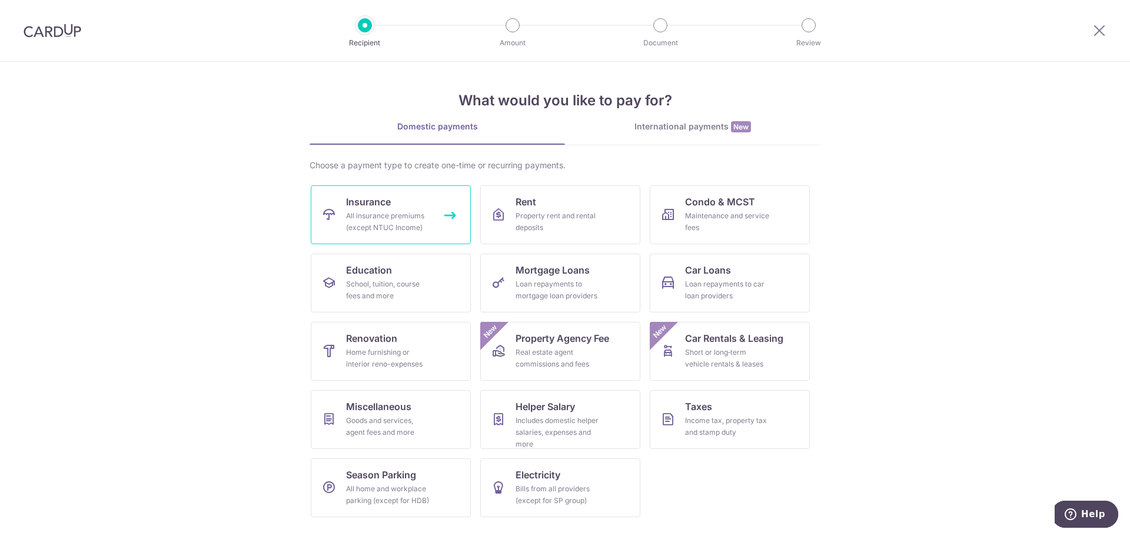
click at [418, 208] on link "Insurance All insurance premiums (except NTUC Income)" at bounding box center [391, 214] width 160 height 59
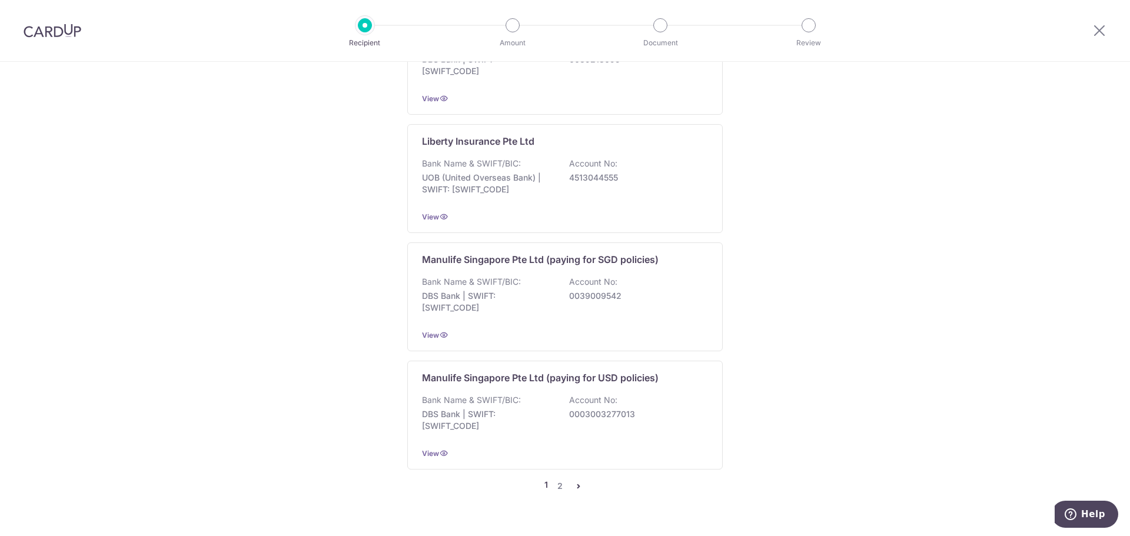
scroll to position [1096, 0]
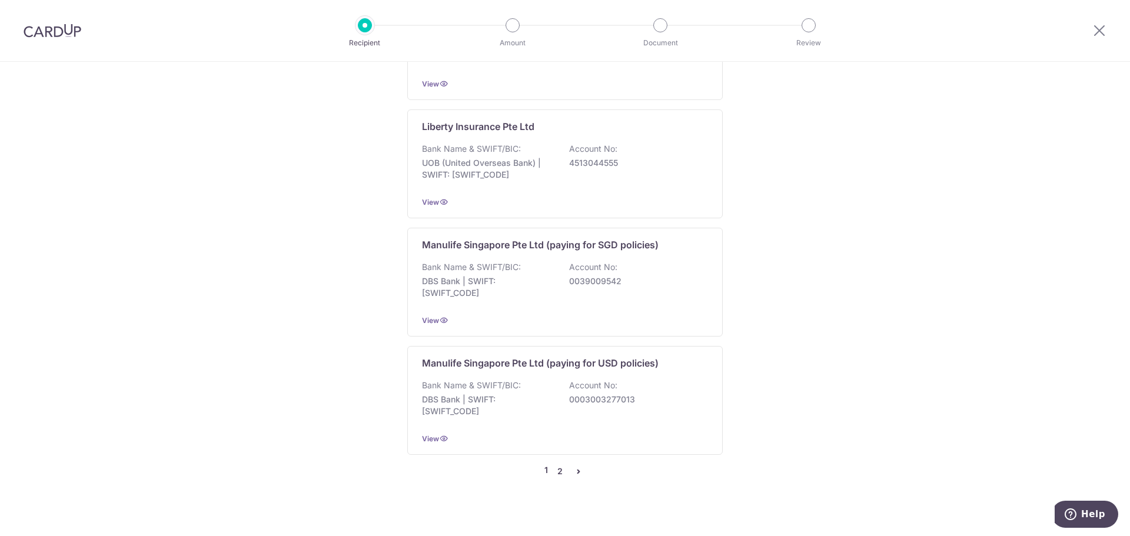
click at [555, 464] on link "2" at bounding box center [560, 471] width 14 height 14
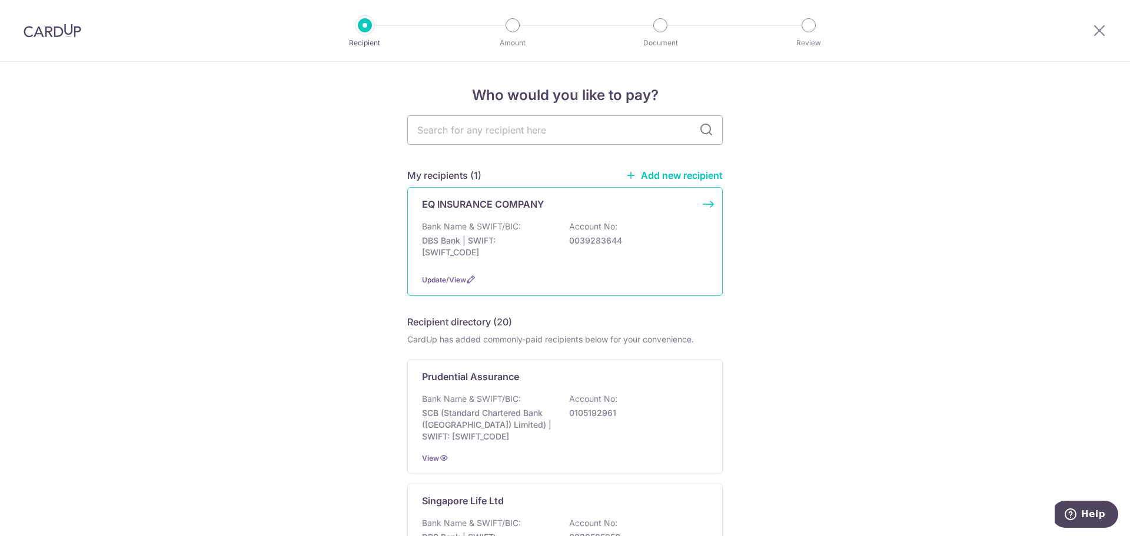
scroll to position [0, 0]
click at [664, 173] on link "Add new recipient" at bounding box center [673, 176] width 97 height 12
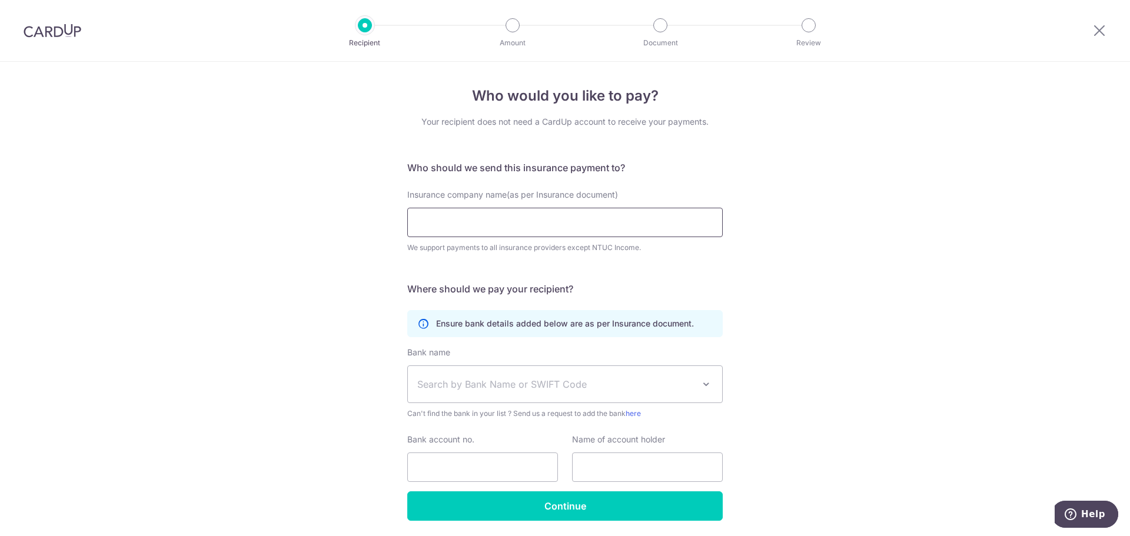
click at [525, 228] on input "Insurance company name(as per Insurance document)" at bounding box center [564, 222] width 315 height 29
click at [472, 223] on input "EQ INSURANCE COMPANY LTD" at bounding box center [564, 222] width 315 height 29
click at [474, 221] on input "EQ INSURANCE COMPANY LTD" at bounding box center [564, 222] width 315 height 29
type input "EQ INSURANCE COMPANY LTD"
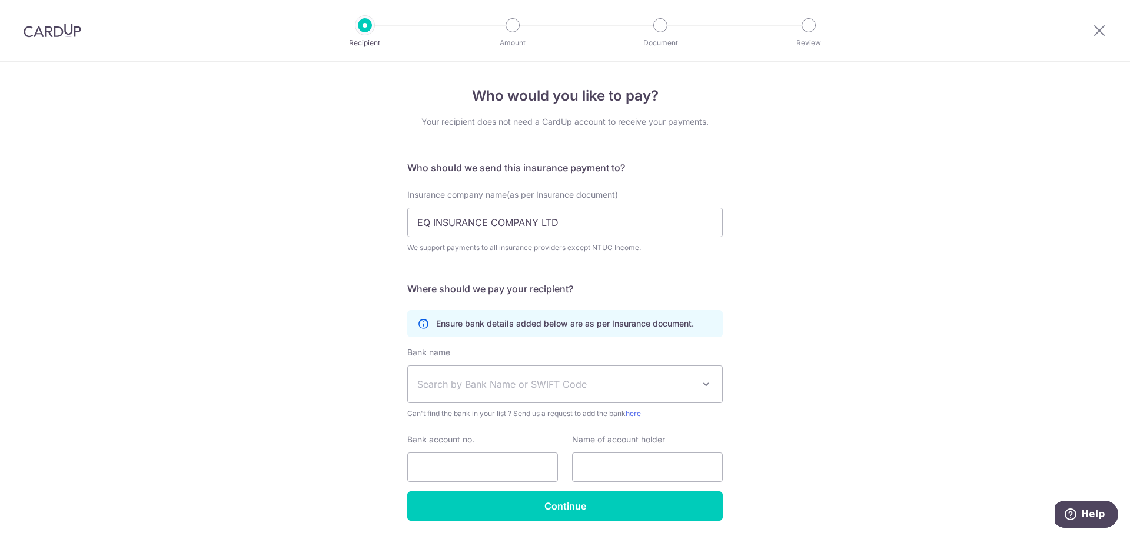
click at [547, 204] on div "Insurance company name(as per Insurance document) EQ INSURANCE COMPANY LTD We s…" at bounding box center [564, 221] width 315 height 65
click at [530, 217] on input "EQ INSURANCE COMPANY LTD" at bounding box center [564, 222] width 315 height 29
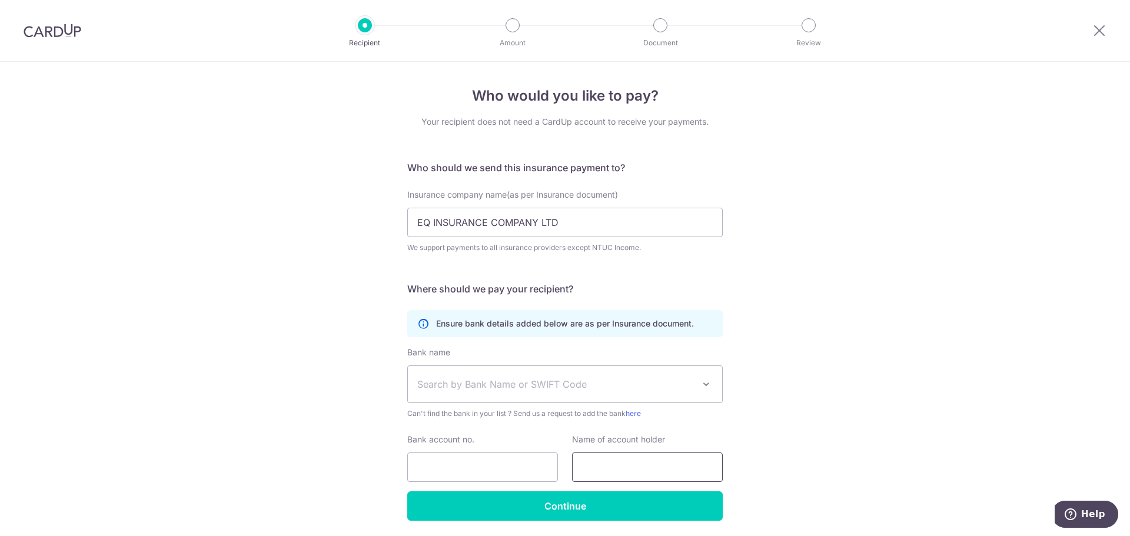
click at [612, 458] on input "text" at bounding box center [647, 466] width 151 height 29
paste input "EQ INSURANCE COMPANY LTD"
type input "EQ INSURANCE COMPANY LTD"
click at [500, 383] on span "Search by Bank Name or SWIFT Code" at bounding box center [555, 384] width 277 height 14
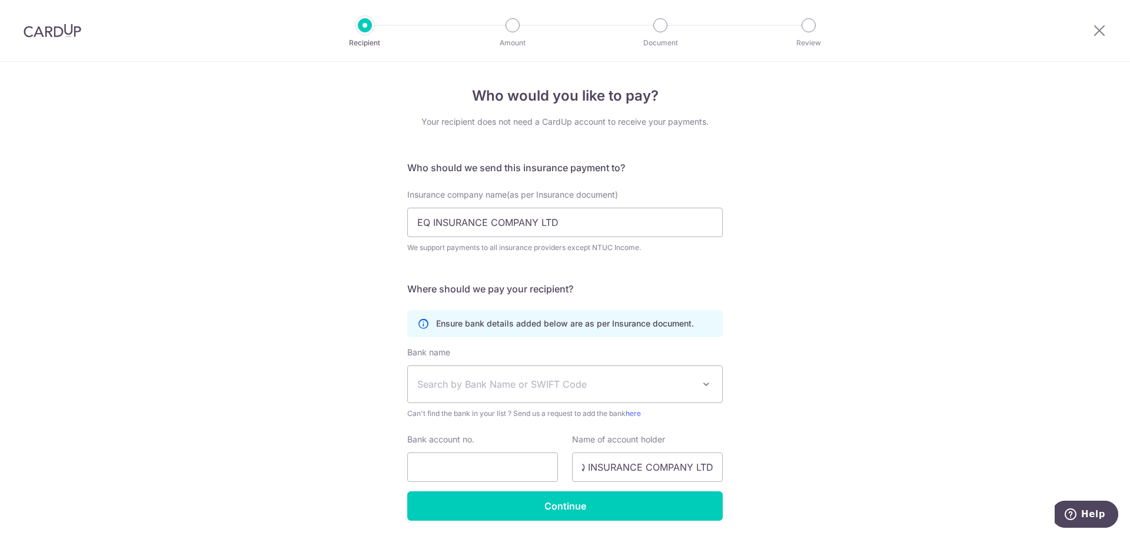
scroll to position [0, 0]
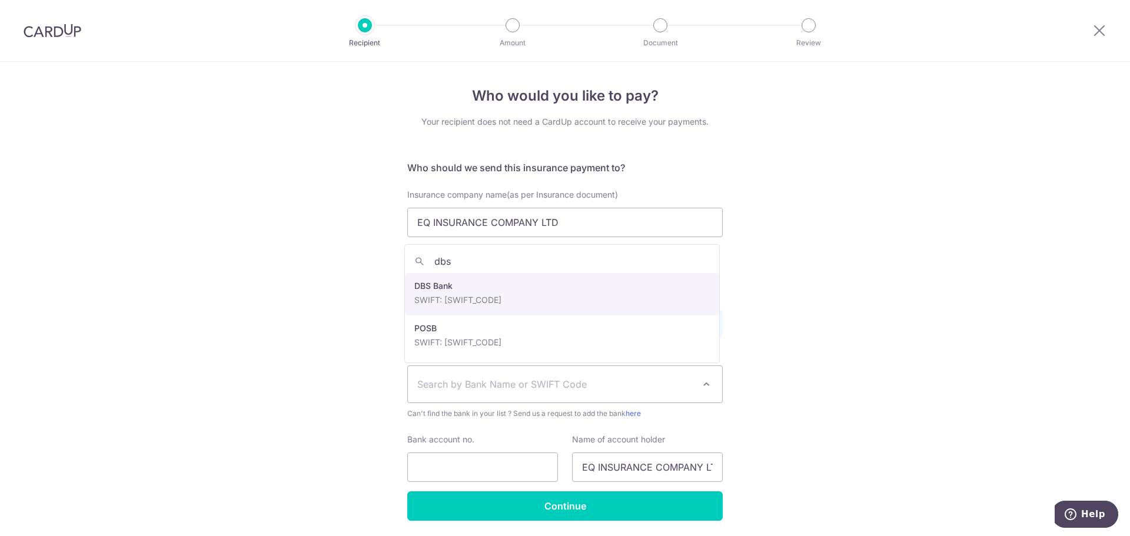
type input "dbs"
select select "6"
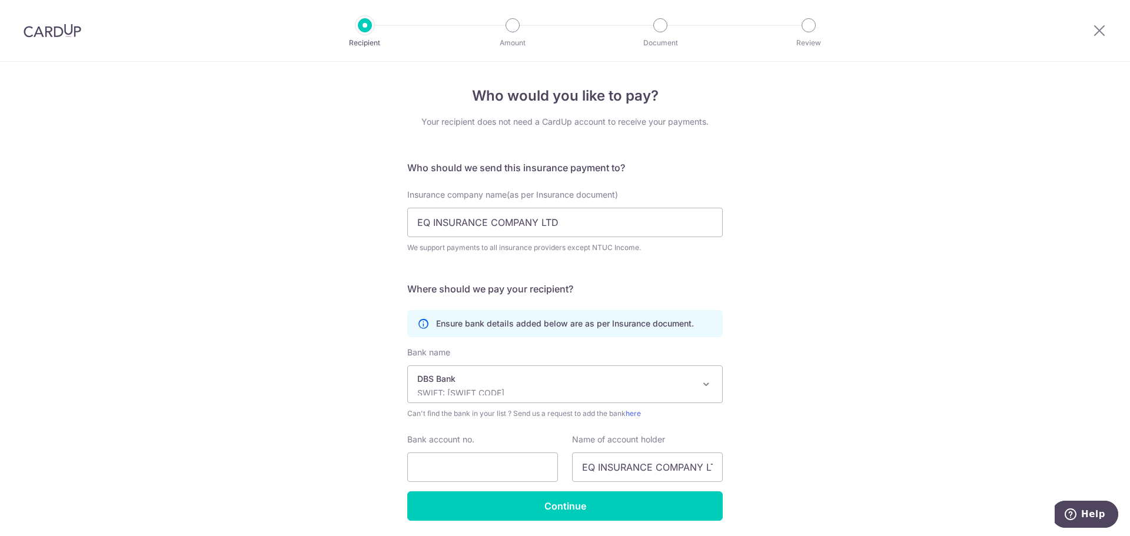
click at [340, 272] on div "Who would you like to pay? Your recipient does not need a CardUp account to rec…" at bounding box center [565, 319] width 1130 height 514
click at [444, 468] on input "Bank account no." at bounding box center [482, 466] width 151 height 29
paste input "003-928364-4"
click at [475, 469] on input "003-928364-4" at bounding box center [482, 466] width 151 height 29
click at [435, 468] on input "003-9283644" at bounding box center [482, 466] width 151 height 29
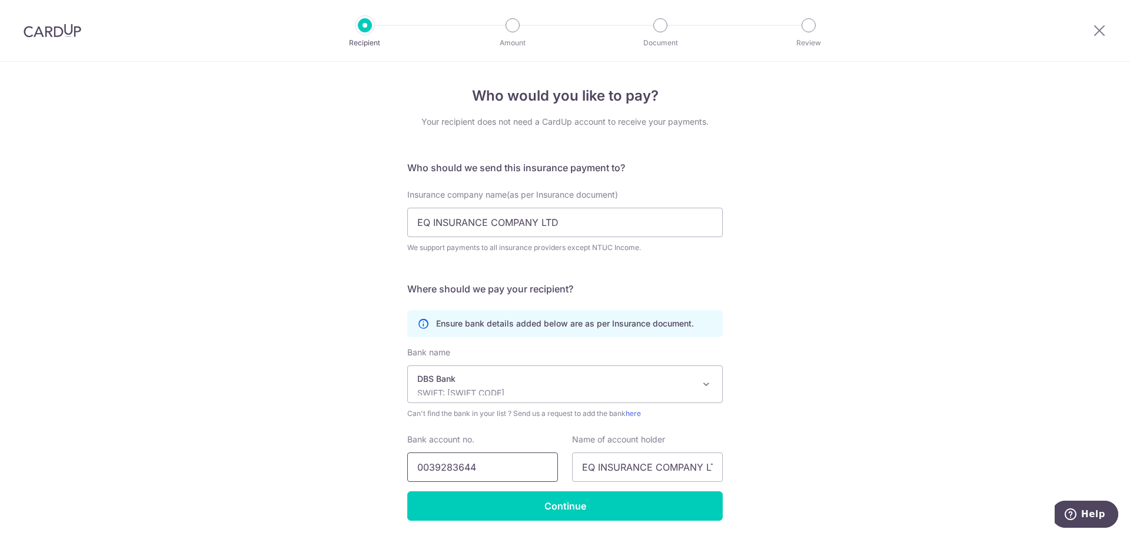
type input "0039283644"
click at [319, 448] on div "Who would you like to pay? Your recipient does not need a CardUp account to rec…" at bounding box center [565, 319] width 1130 height 514
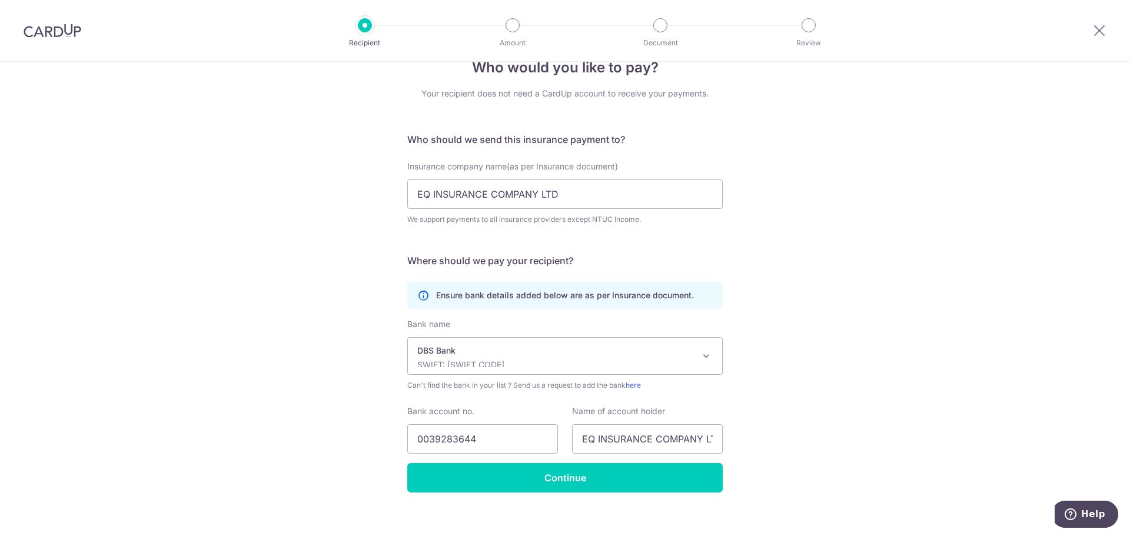
scroll to position [40, 0]
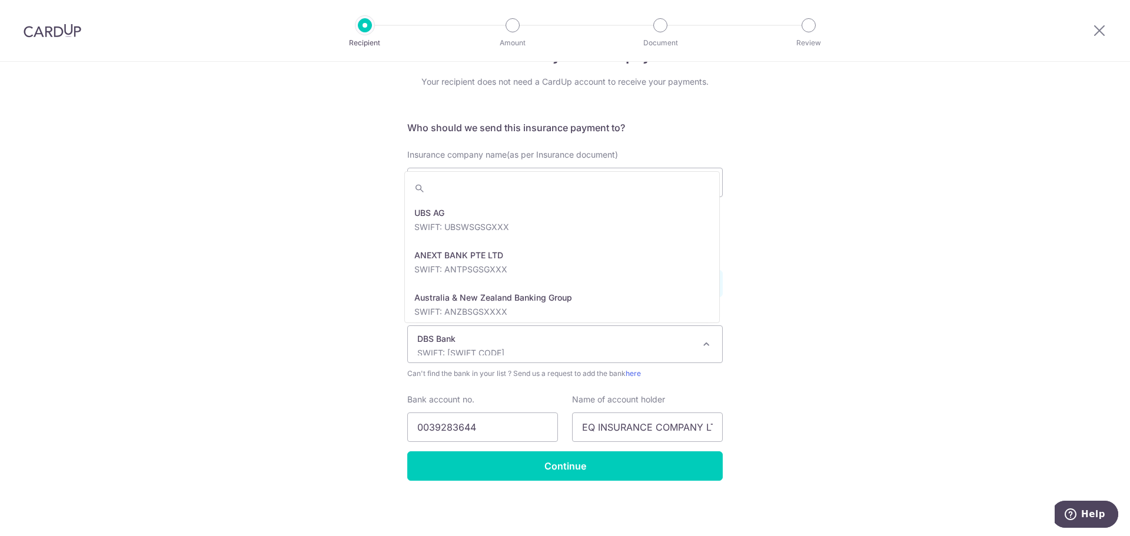
click at [553, 347] on p "SWIFT: DBSSSGSGXXX" at bounding box center [555, 353] width 277 height 12
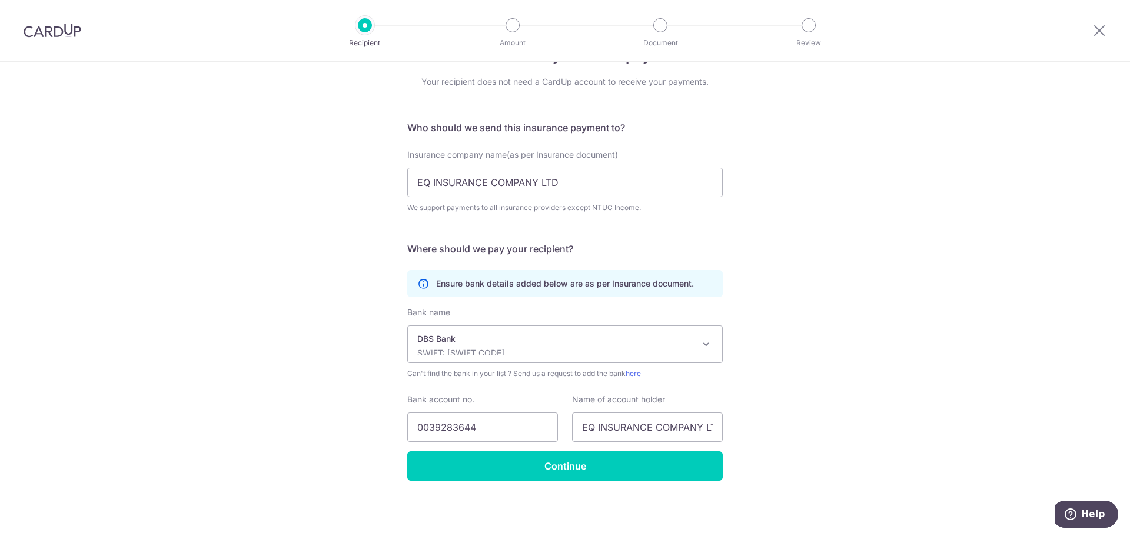
click at [352, 289] on div "Who would you like to pay? Your recipient does not need a CardUp account to rec…" at bounding box center [565, 279] width 1130 height 514
click at [568, 466] on input "Continue" at bounding box center [564, 465] width 315 height 29
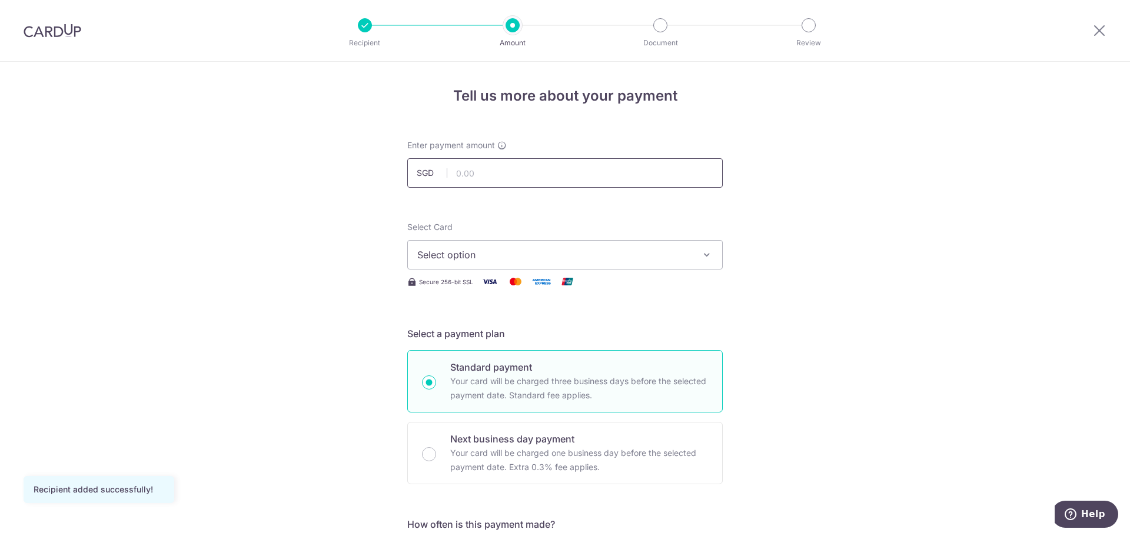
click at [499, 166] on input "text" at bounding box center [564, 172] width 315 height 29
type input "1,015.90"
click at [495, 248] on span "Select option" at bounding box center [554, 255] width 274 height 14
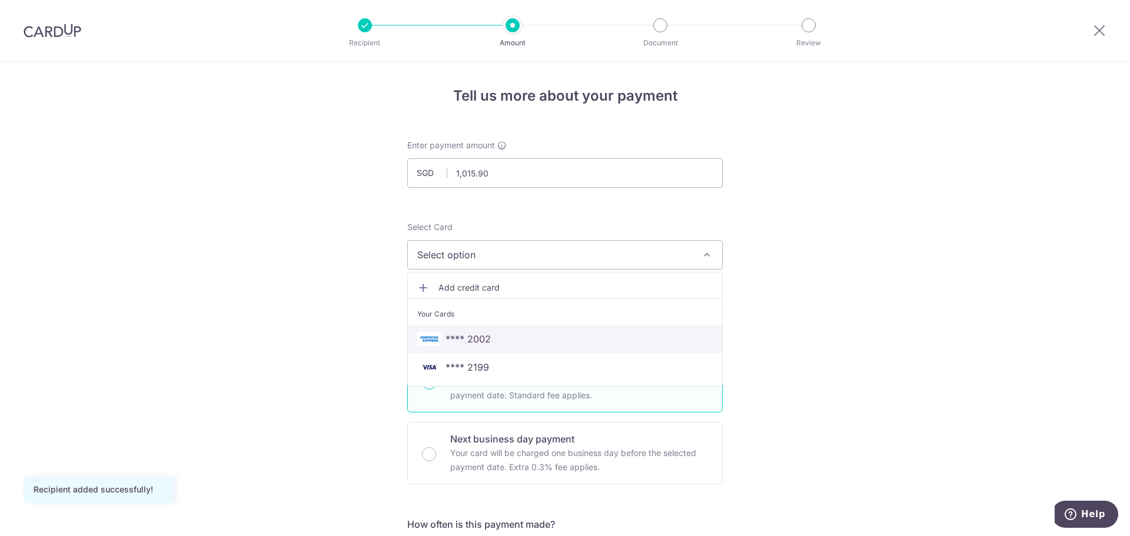
click at [482, 344] on span "**** 2002" at bounding box center [467, 339] width 45 height 14
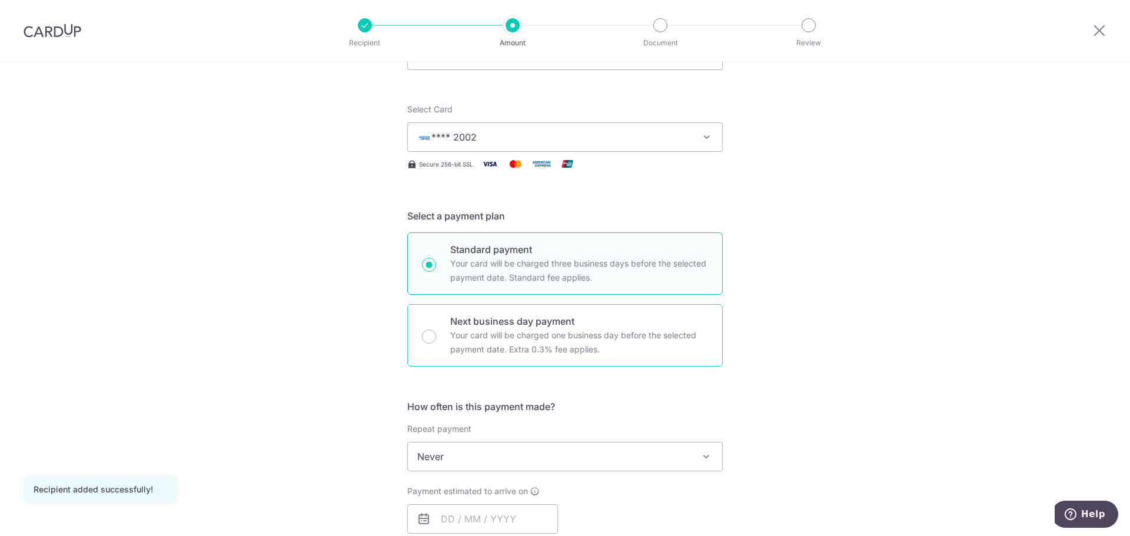
scroll to position [235, 0]
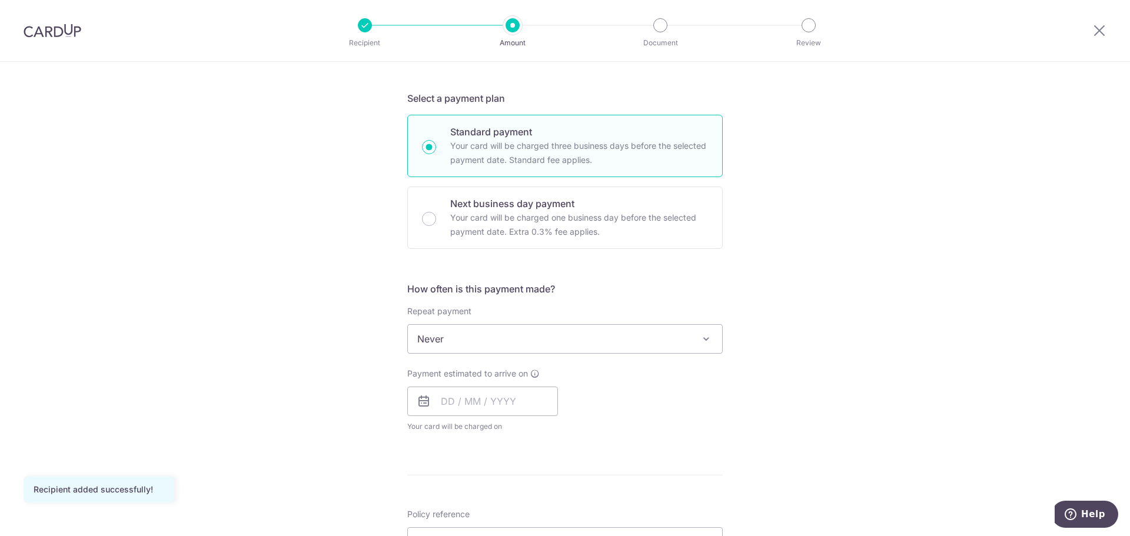
click at [485, 342] on span "Never" at bounding box center [565, 339] width 314 height 28
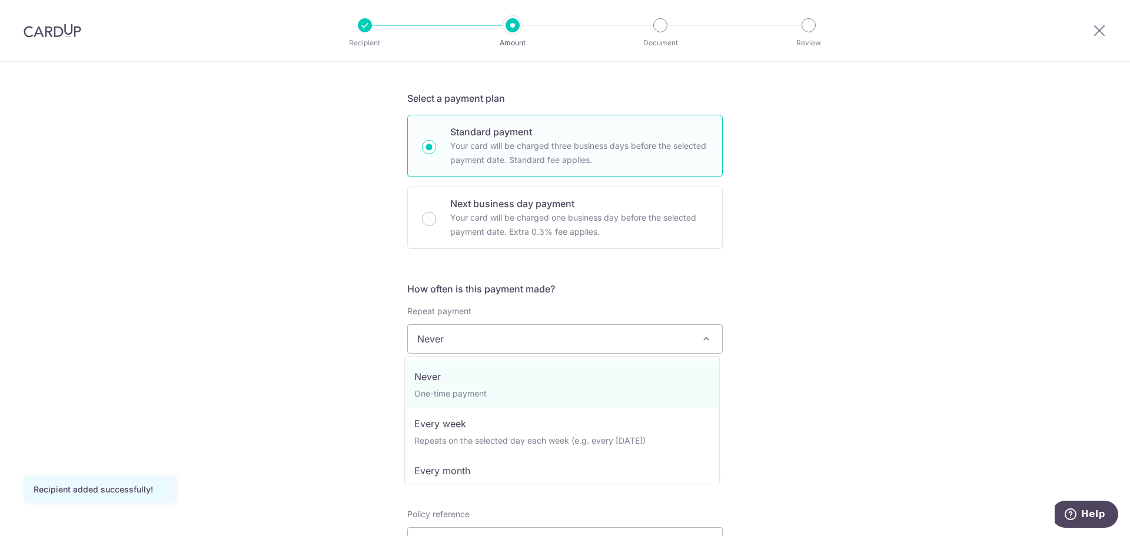
click at [309, 308] on div "Tell us more about your payment Enter payment amount SGD 1,015.90 1015.90 Recip…" at bounding box center [565, 358] width 1130 height 1064
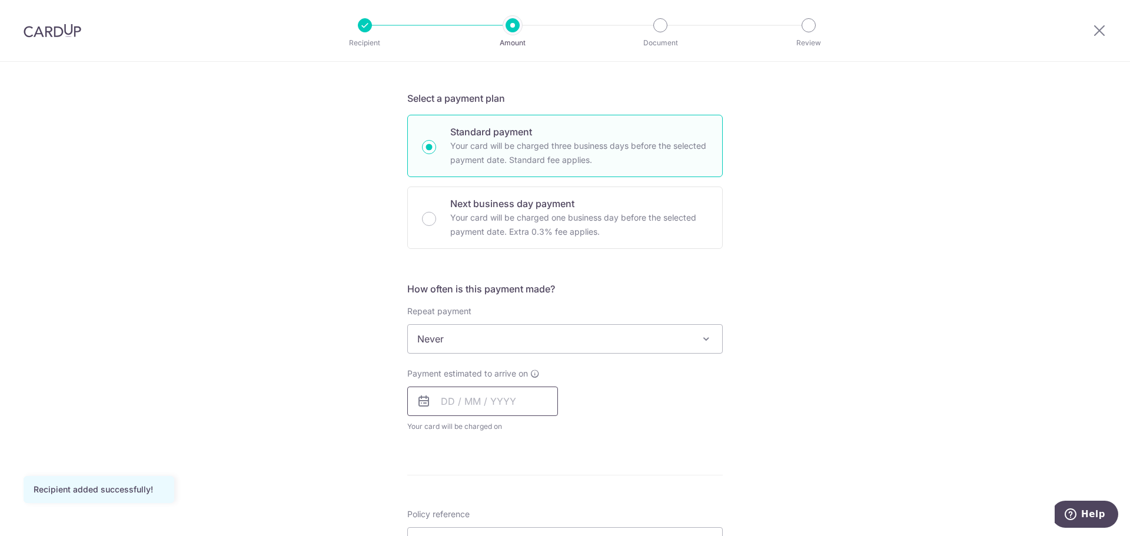
click at [486, 399] on input "text" at bounding box center [482, 401] width 151 height 29
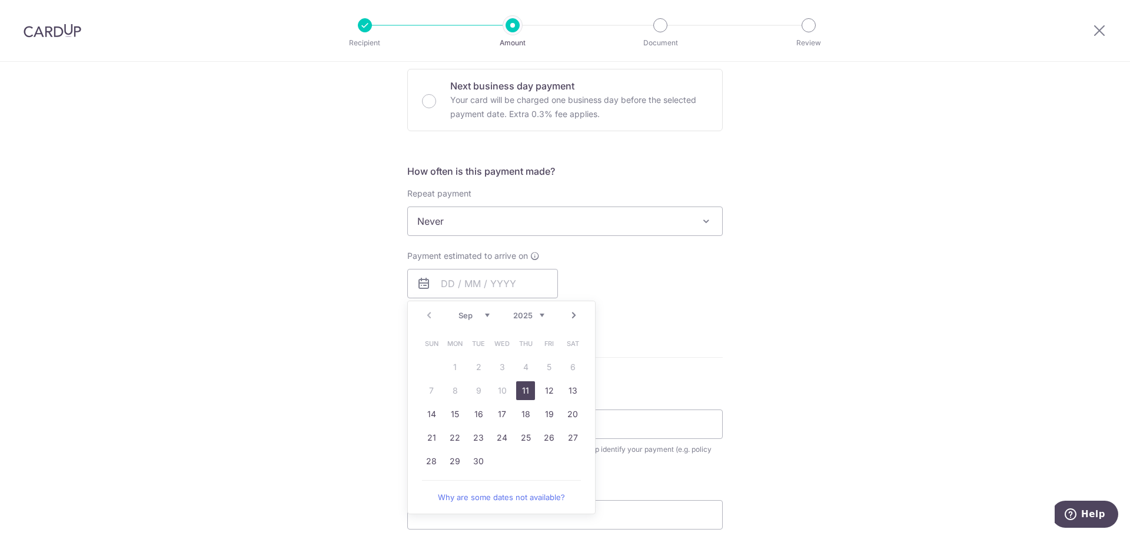
click at [524, 392] on link "11" at bounding box center [525, 390] width 19 height 19
type input "[DATE]"
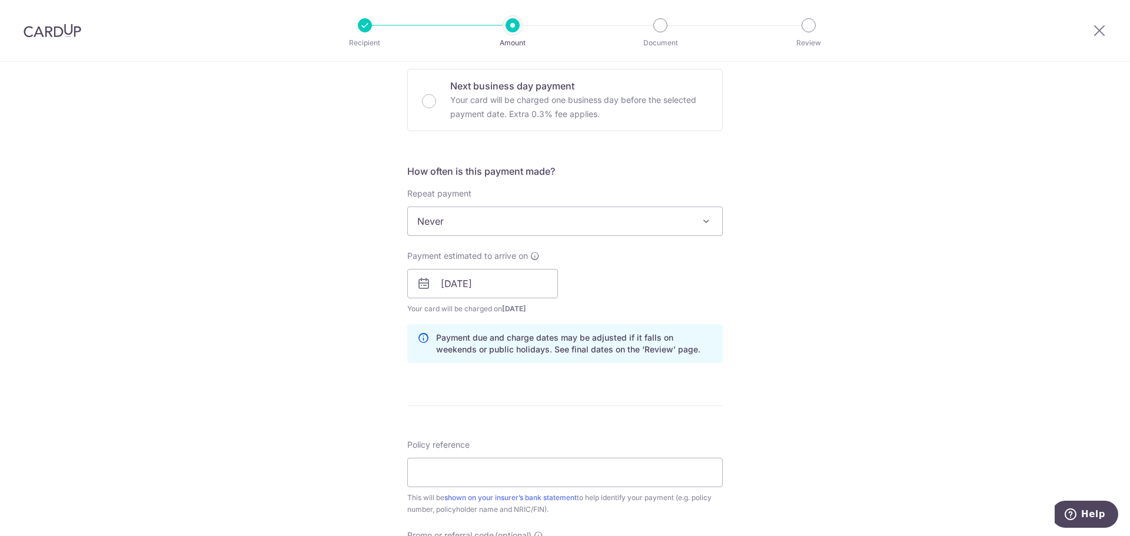
click at [347, 331] on div "Tell us more about your payment Enter payment amount SGD 1,015.90 1015.90 Recip…" at bounding box center [565, 265] width 1130 height 1113
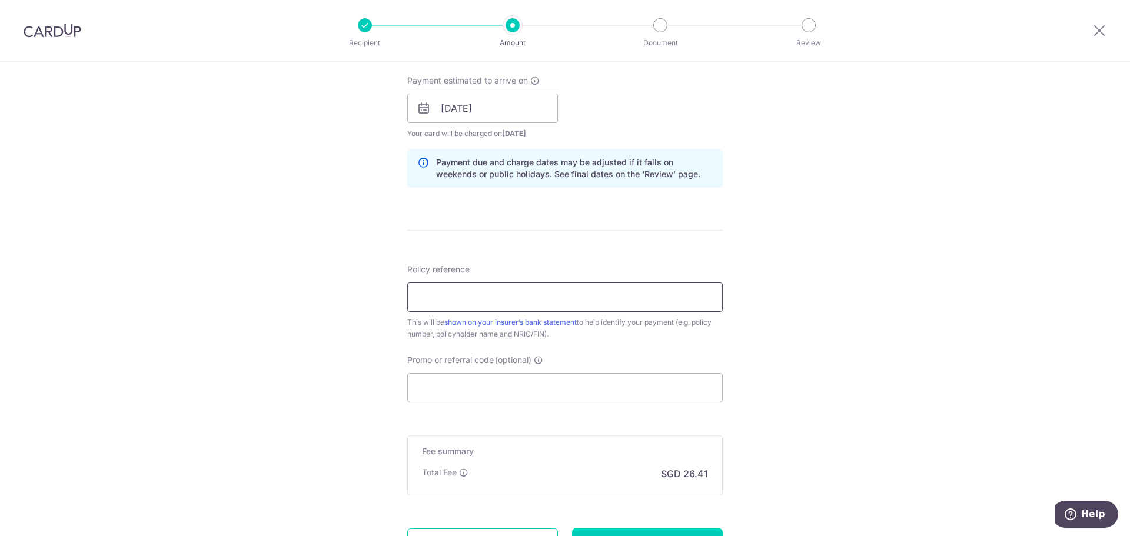
scroll to position [530, 0]
click at [475, 301] on input "Policy reference" at bounding box center [564, 295] width 315 height 29
paste input "DMPPHQ25-011925"
type input "DMPPHQ25-011925"
click at [481, 394] on input "Promo or referral code (optional)" at bounding box center [564, 386] width 315 height 29
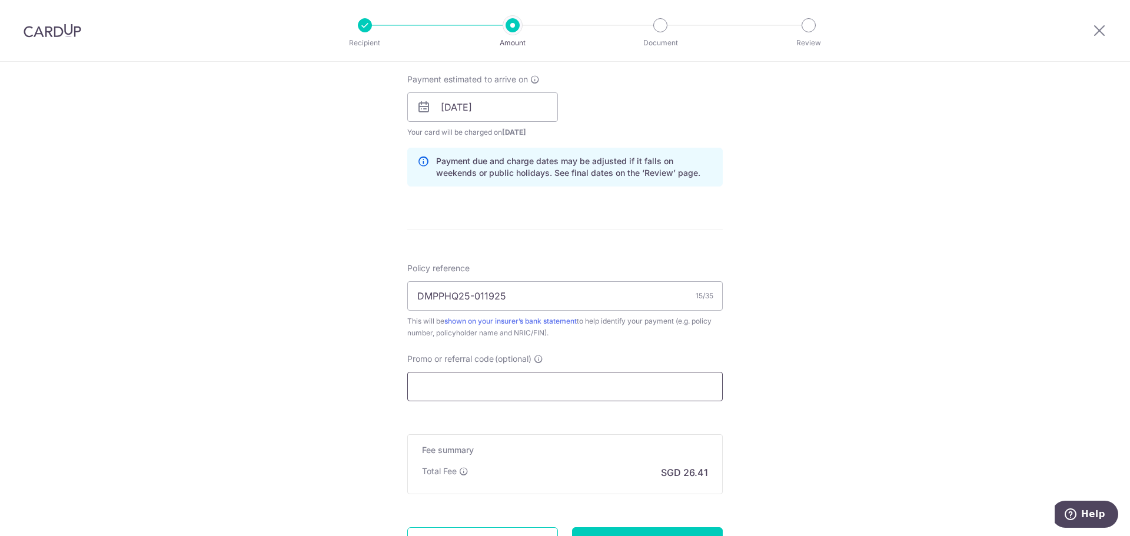
paste input "25AMEX18"
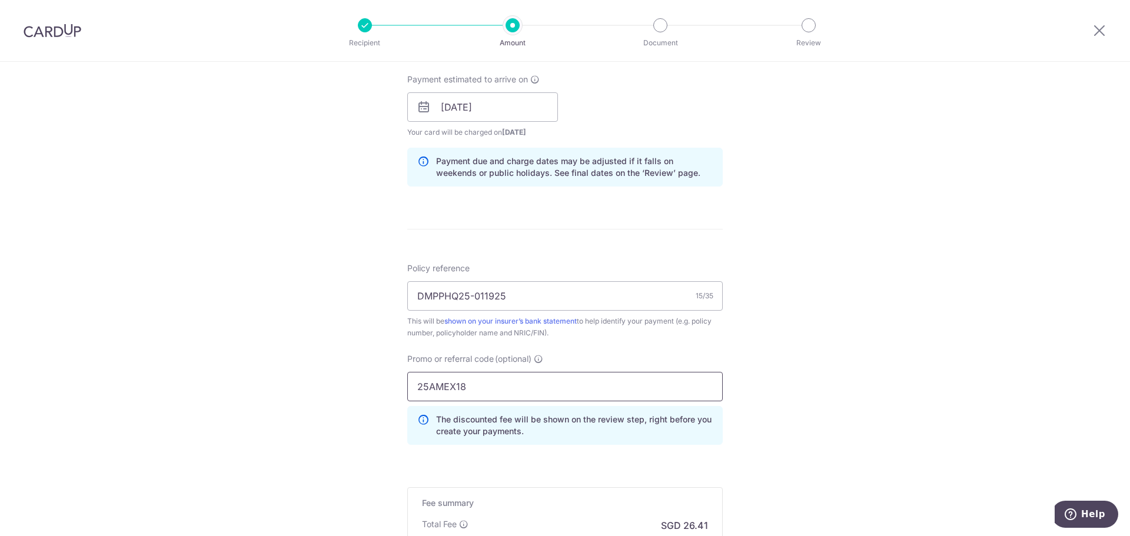
type input "25AMEX18"
click at [338, 420] on div "Tell us more about your payment Enter payment amount SGD 1,015.90 1015.90 Recip…" at bounding box center [565, 115] width 1130 height 1166
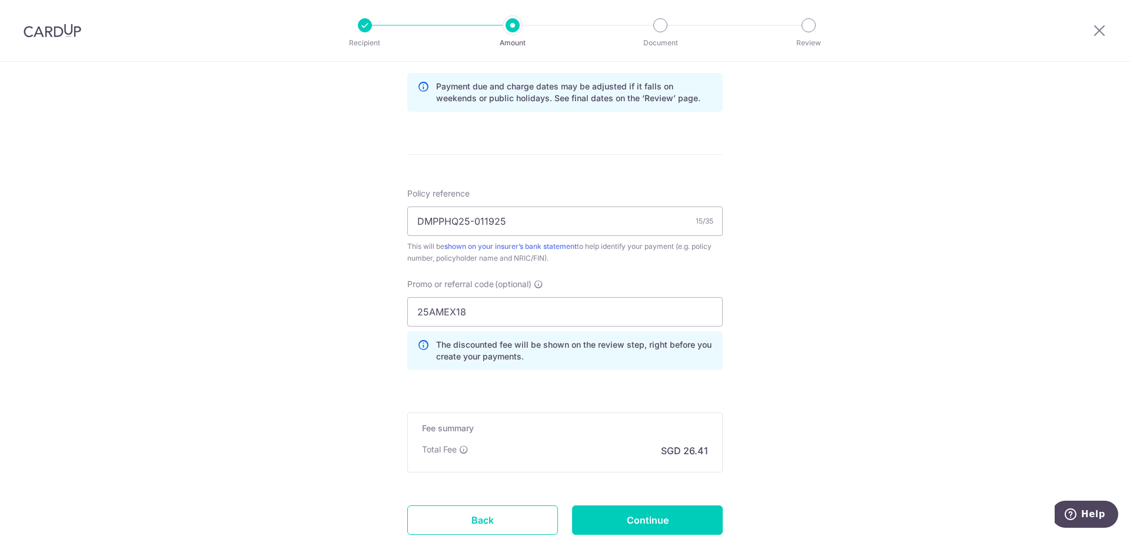
scroll to position [691, 0]
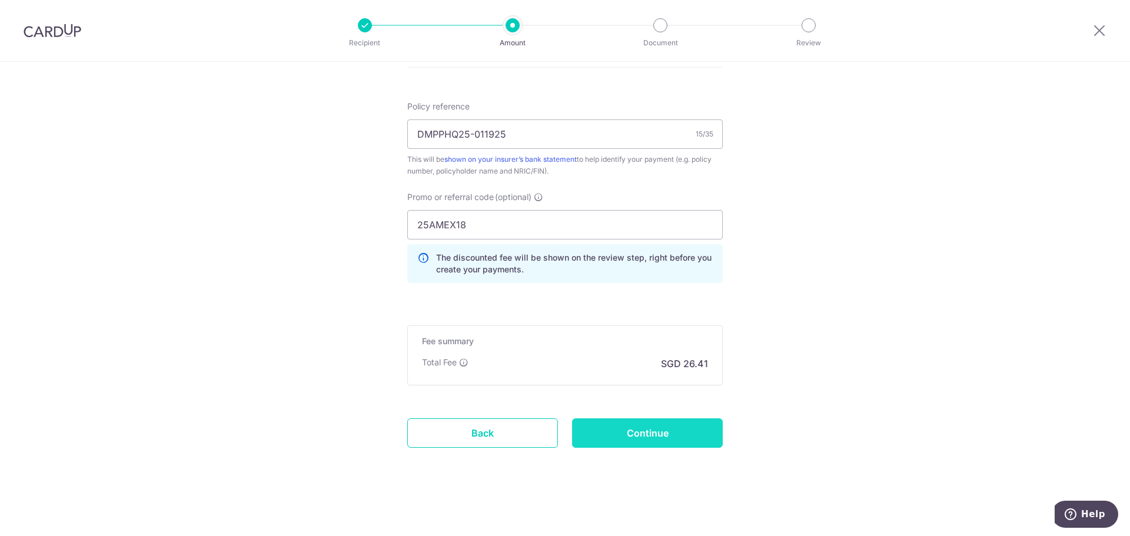
click at [606, 430] on input "Continue" at bounding box center [647, 432] width 151 height 29
type input "Create Schedule"
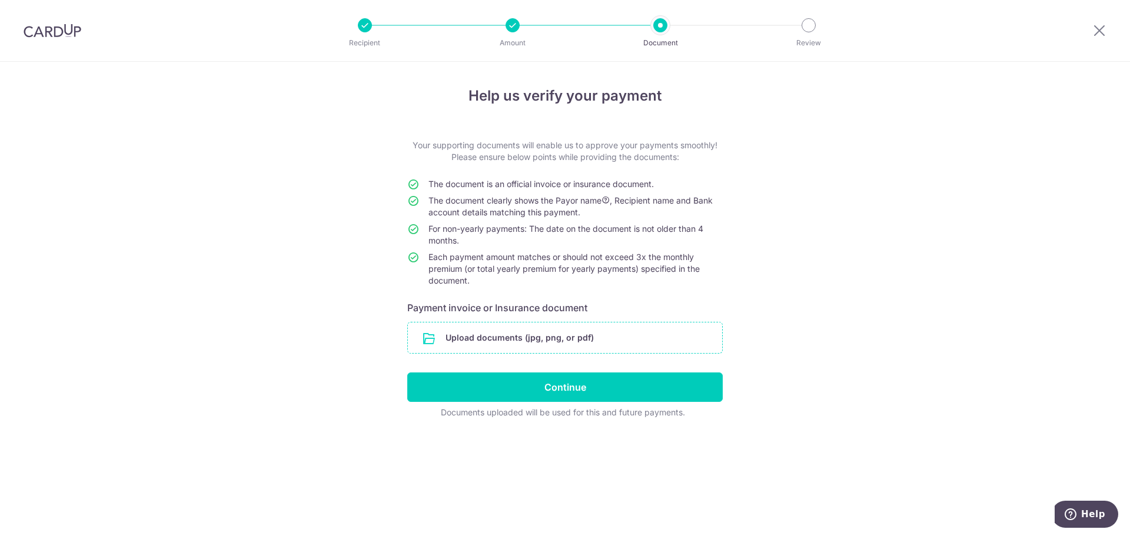
click at [534, 348] on input "file" at bounding box center [565, 337] width 314 height 31
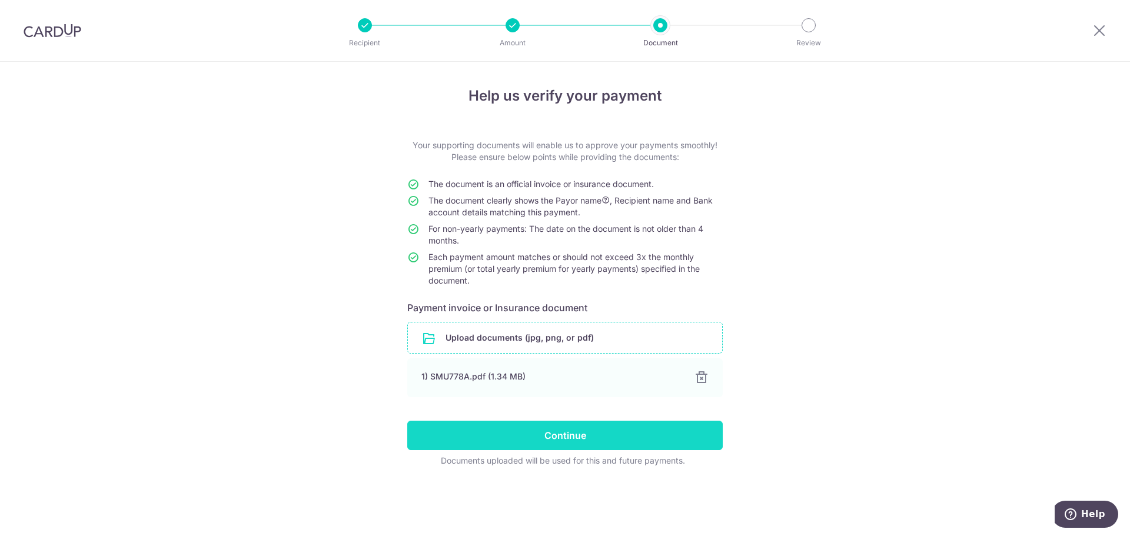
click at [511, 436] on input "Continue" at bounding box center [564, 435] width 315 height 29
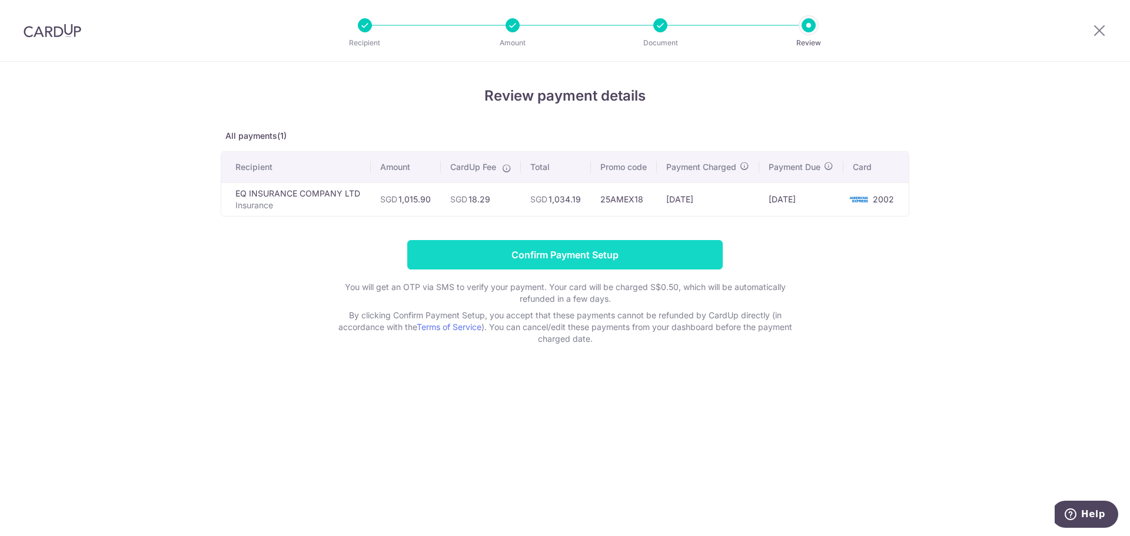
click at [486, 259] on input "Confirm Payment Setup" at bounding box center [564, 254] width 315 height 29
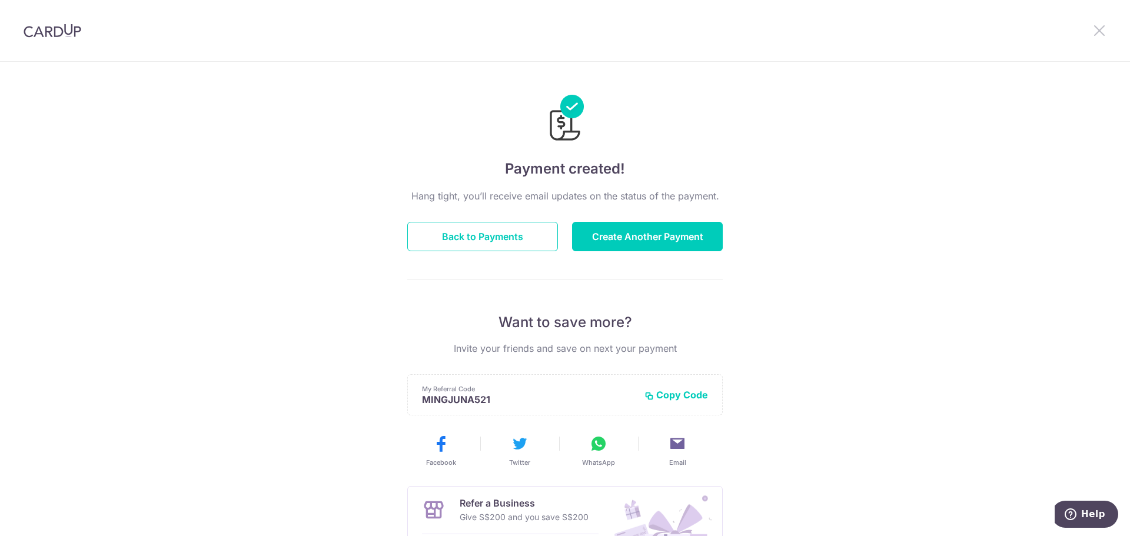
click at [1093, 25] on icon at bounding box center [1099, 30] width 14 height 15
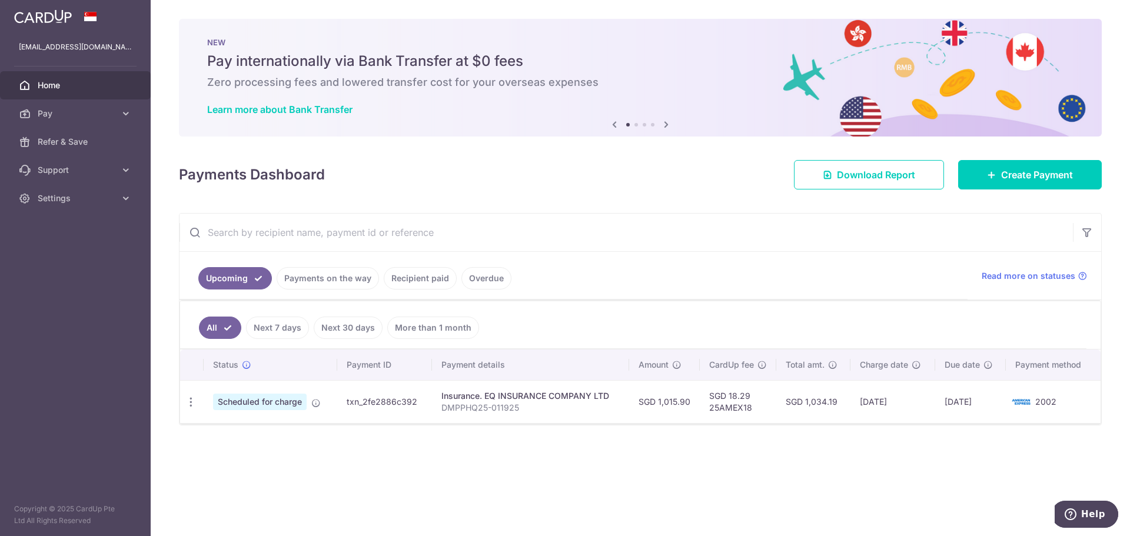
click at [391, 434] on div "× Pause Schedule Pause all future payments in this series Pause just this one p…" at bounding box center [640, 268] width 979 height 536
click at [52, 118] on span "Pay" at bounding box center [77, 114] width 78 height 12
click at [62, 147] on span "Payments" at bounding box center [77, 142] width 78 height 12
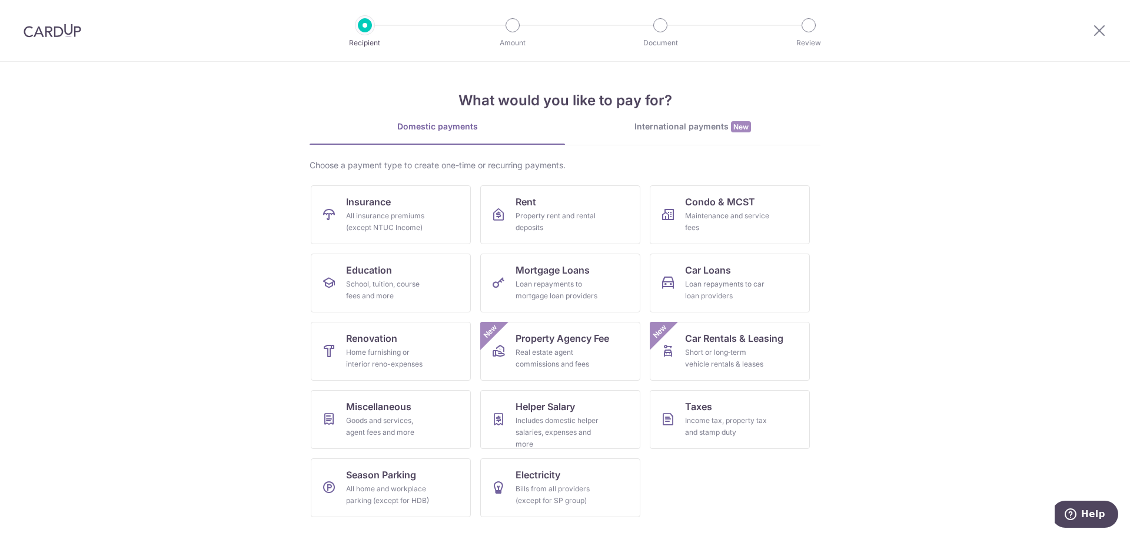
click at [1107, 31] on div at bounding box center [1099, 30] width 61 height 61
click at [1097, 30] on icon at bounding box center [1099, 30] width 14 height 15
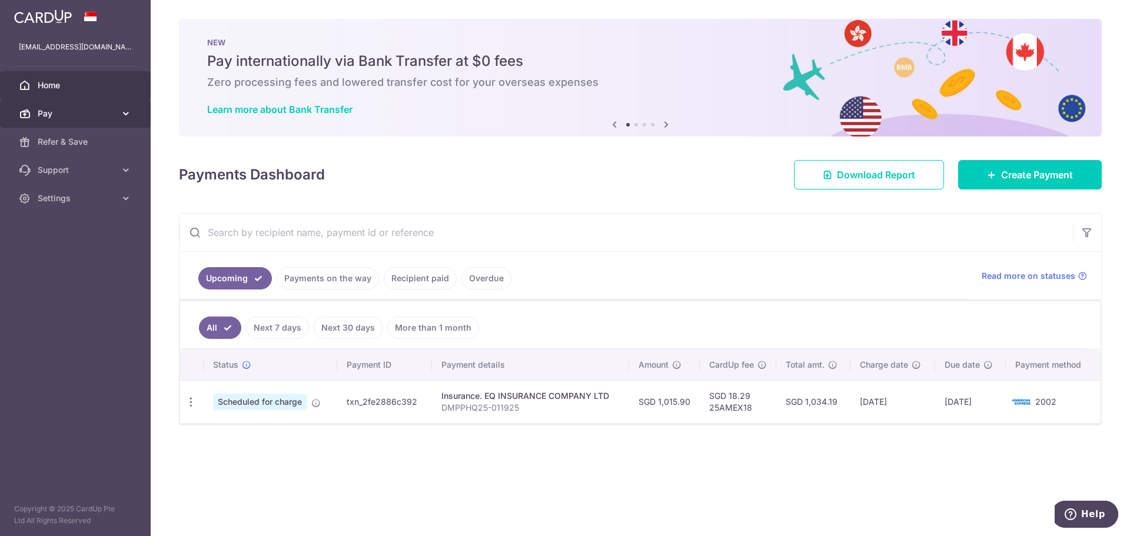
click at [75, 110] on span "Pay" at bounding box center [77, 114] width 78 height 12
